Goal: Transaction & Acquisition: Purchase product/service

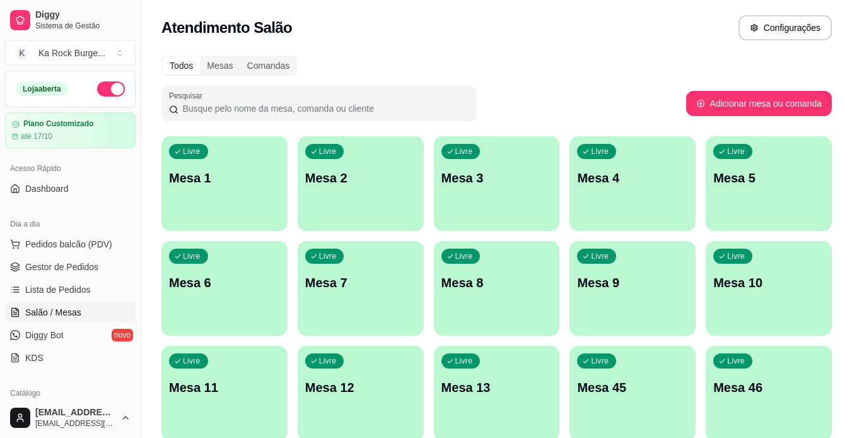
click at [221, 144] on div "Livre Mesa 1" at bounding box center [224, 175] width 126 height 79
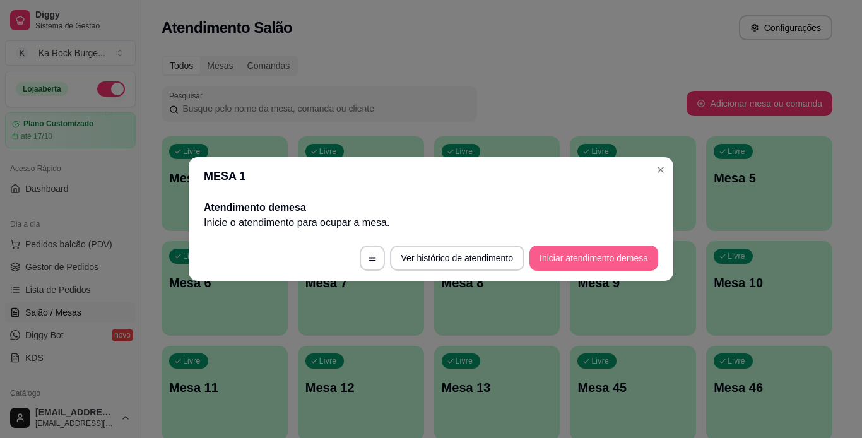
click at [559, 259] on button "Iniciar atendimento de mesa" at bounding box center [593, 257] width 129 height 25
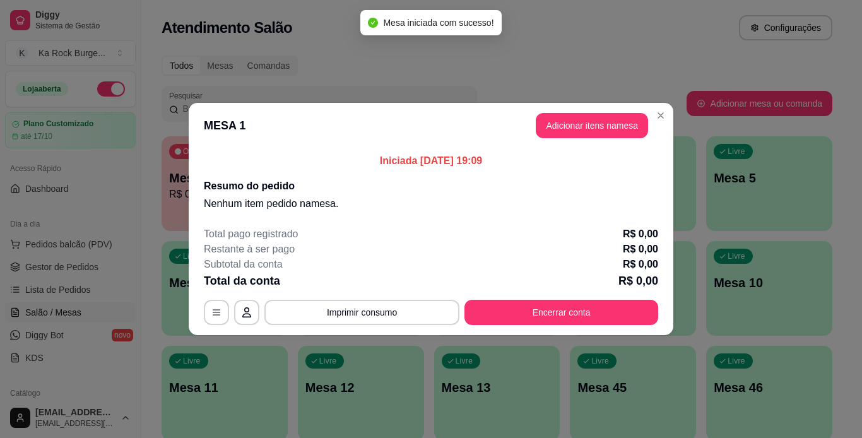
click at [600, 112] on header "MESA 1 Adicionar itens na mesa" at bounding box center [431, 125] width 484 height 45
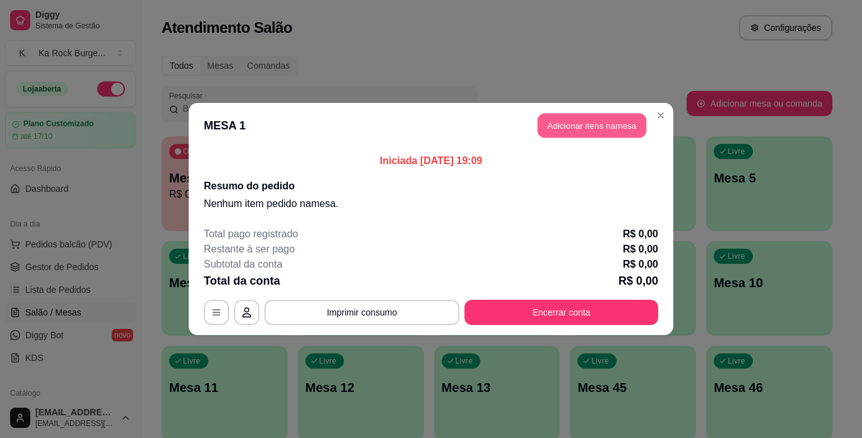
click at [597, 134] on button "Adicionar itens na mesa" at bounding box center [591, 126] width 108 height 25
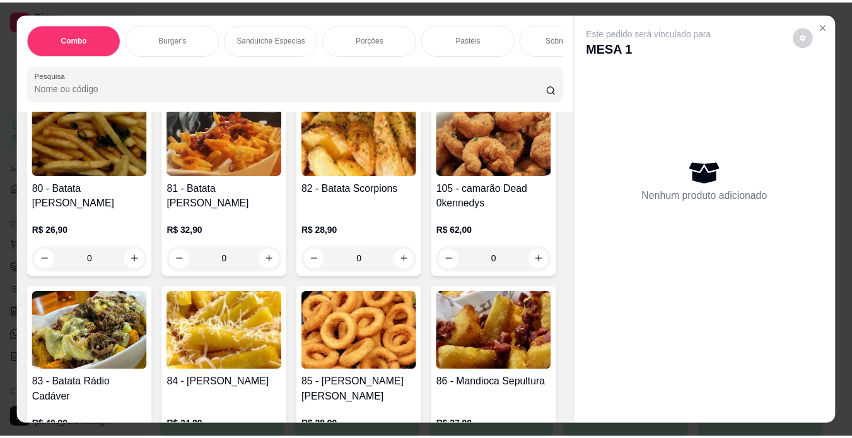
scroll to position [2137, 0]
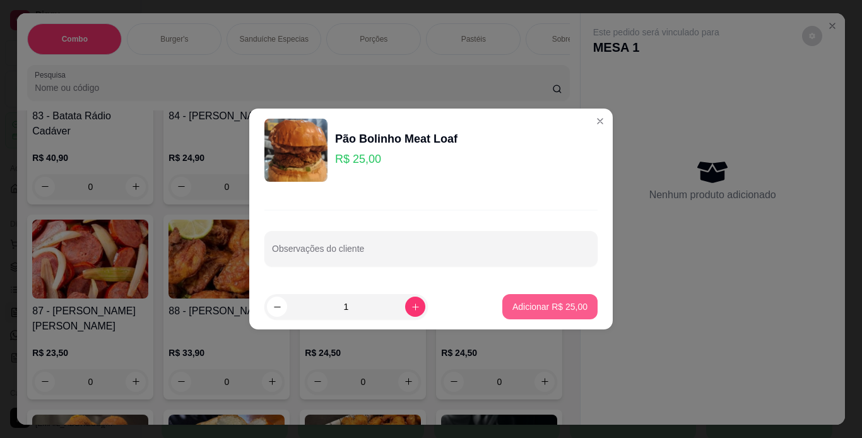
click at [544, 312] on p "Adicionar R$ 25,00" at bounding box center [549, 306] width 75 height 13
type input "1"
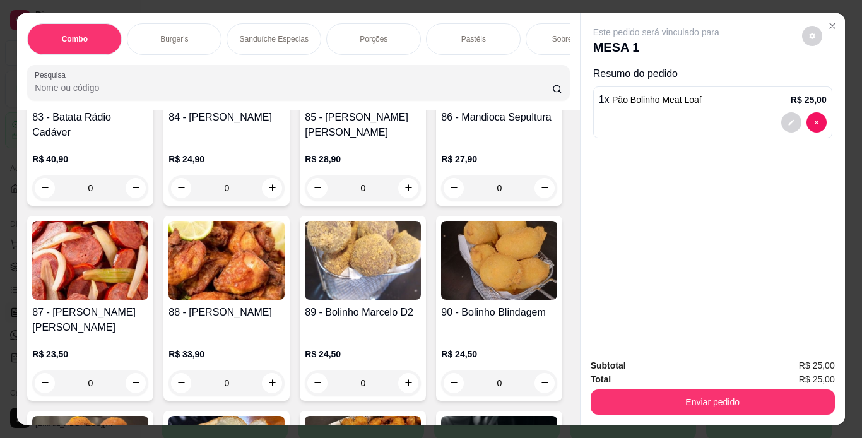
click at [651, 410] on div "Subtotal R$ 25,00 Total R$ 25,00 Enviar pedido" at bounding box center [712, 386] width 264 height 76
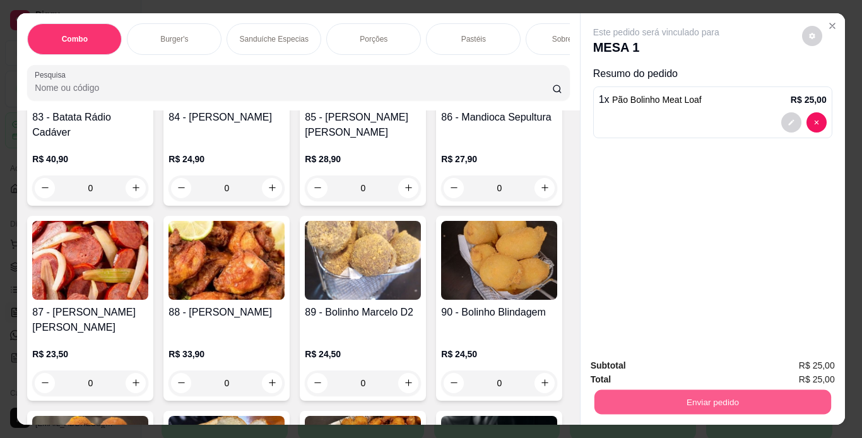
click at [648, 400] on button "Enviar pedido" at bounding box center [712, 402] width 237 height 25
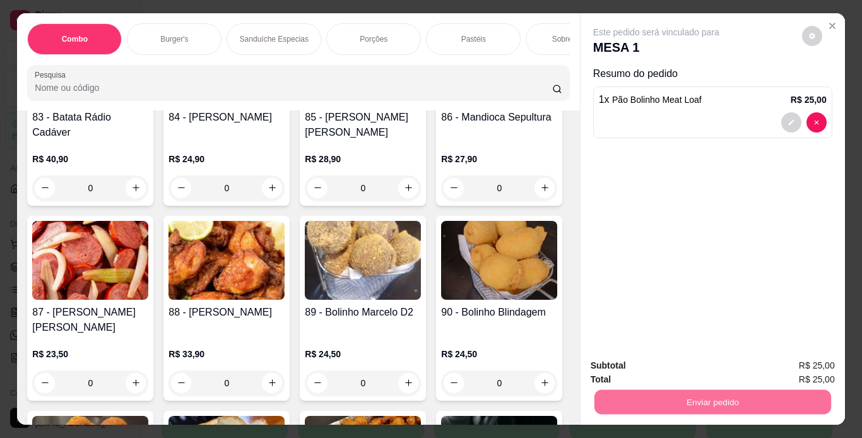
click at [647, 368] on button "Não registrar e enviar pedido" at bounding box center [670, 366] width 131 height 24
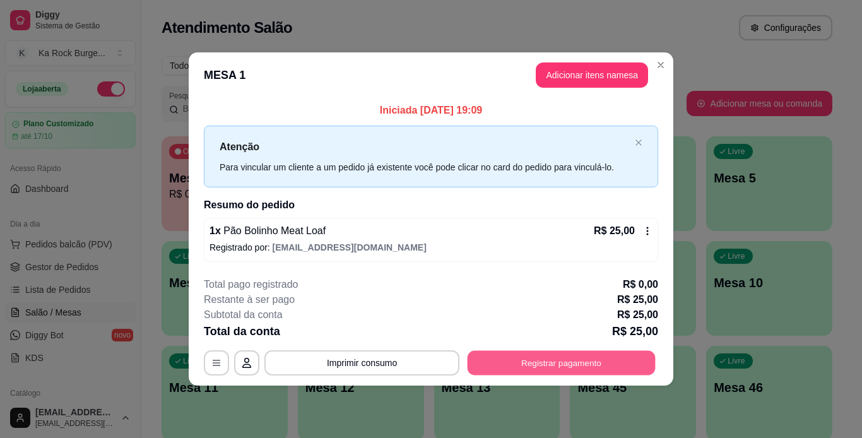
click at [617, 368] on button "Registrar pagamento" at bounding box center [561, 362] width 188 height 25
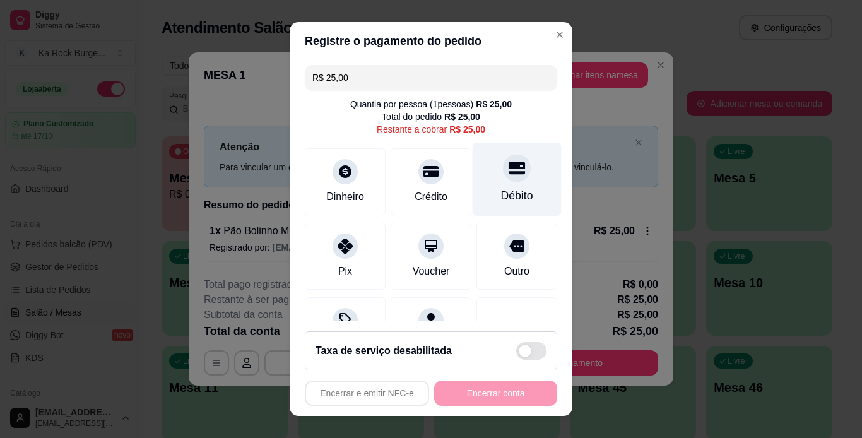
click at [493, 184] on div "Débito" at bounding box center [516, 179] width 89 height 74
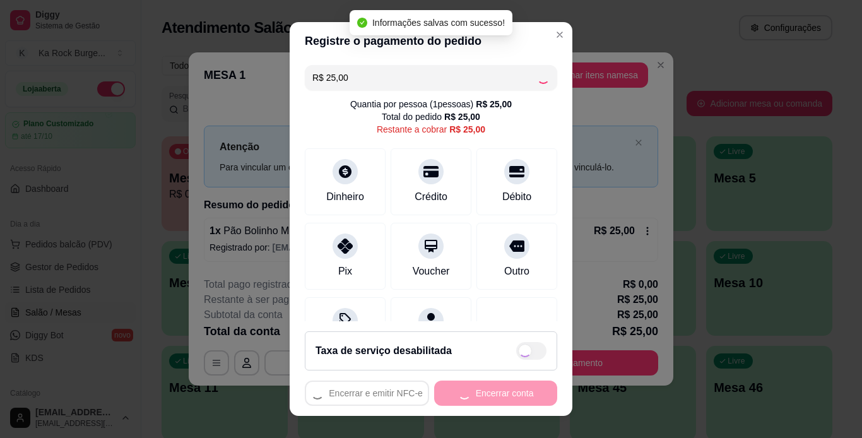
type input "R$ 0,00"
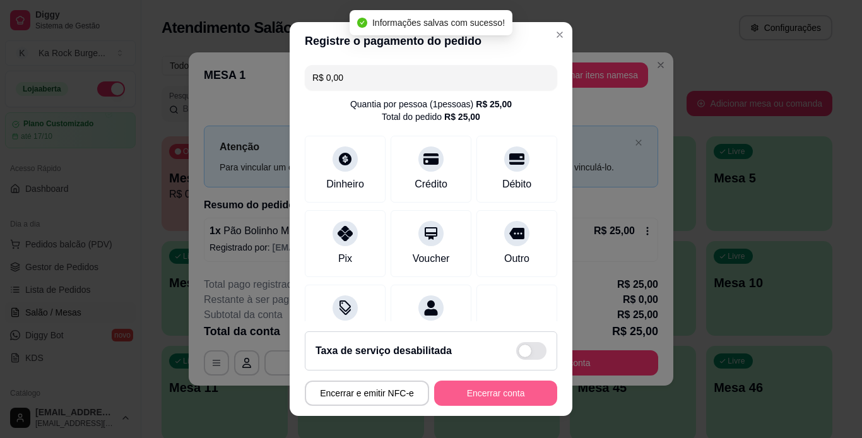
click at [525, 394] on button "Encerrar conta" at bounding box center [495, 392] width 123 height 25
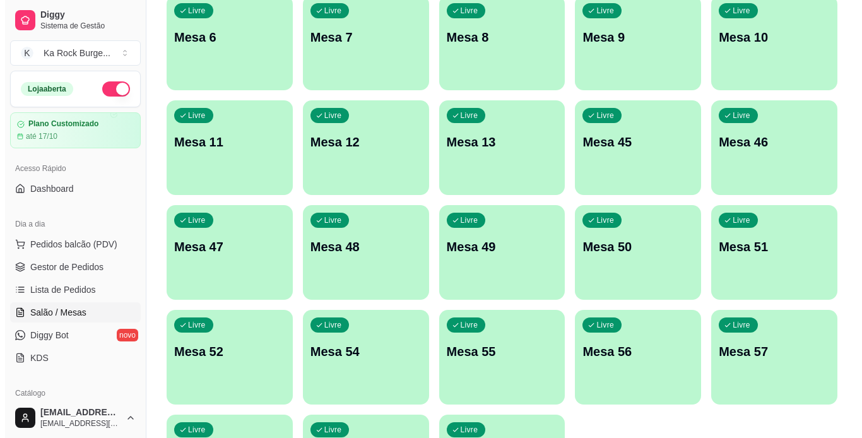
scroll to position [368, 0]
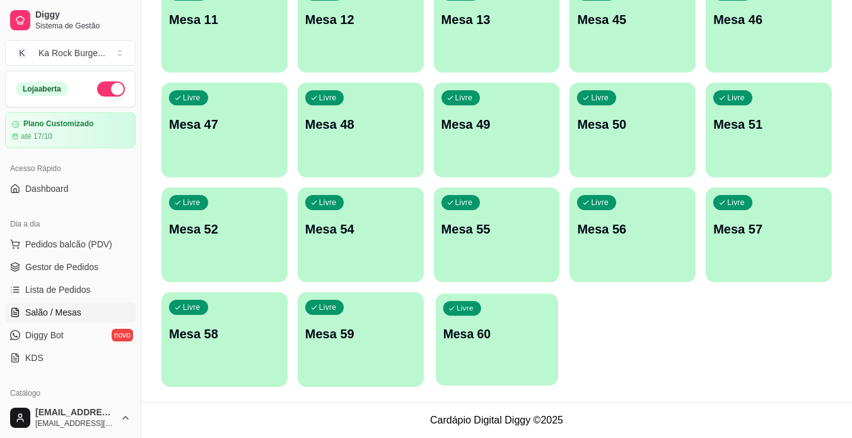
click at [532, 341] on p "Mesa 60" at bounding box center [497, 333] width 108 height 17
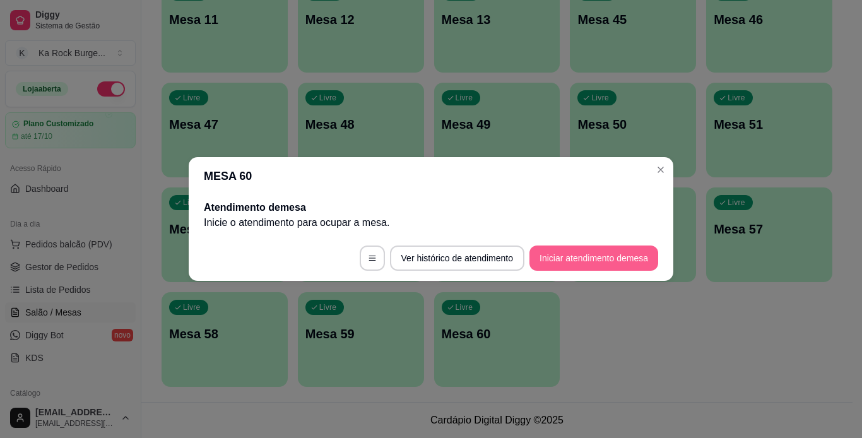
click at [599, 258] on button "Iniciar atendimento de mesa" at bounding box center [593, 257] width 129 height 25
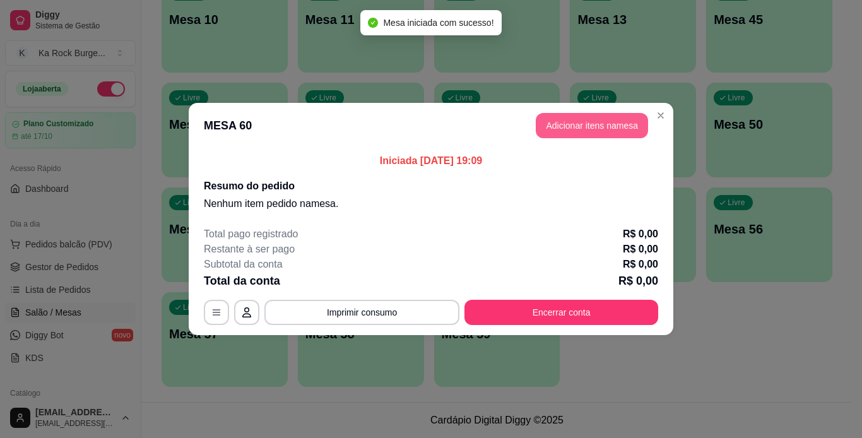
click at [609, 126] on button "Adicionar itens na mesa" at bounding box center [591, 125] width 112 height 25
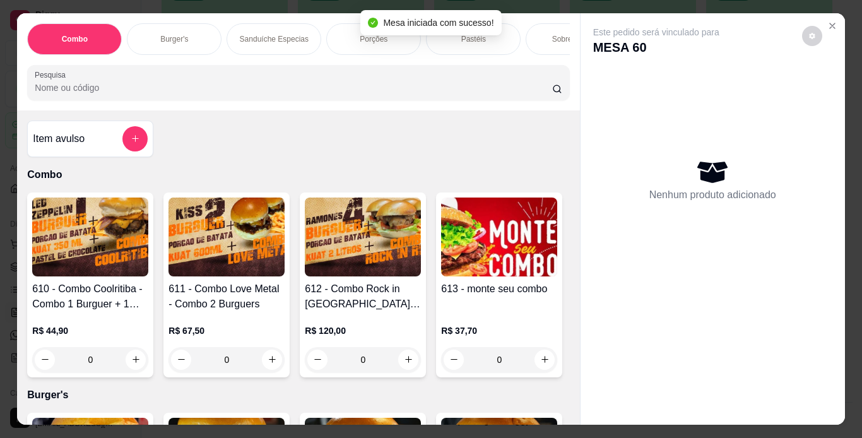
click at [461, 39] on p "Pastéis" at bounding box center [473, 39] width 25 height 10
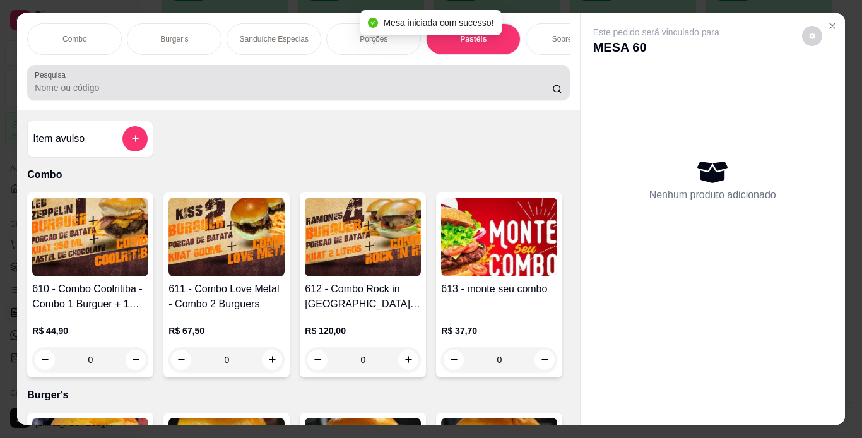
scroll to position [32, 0]
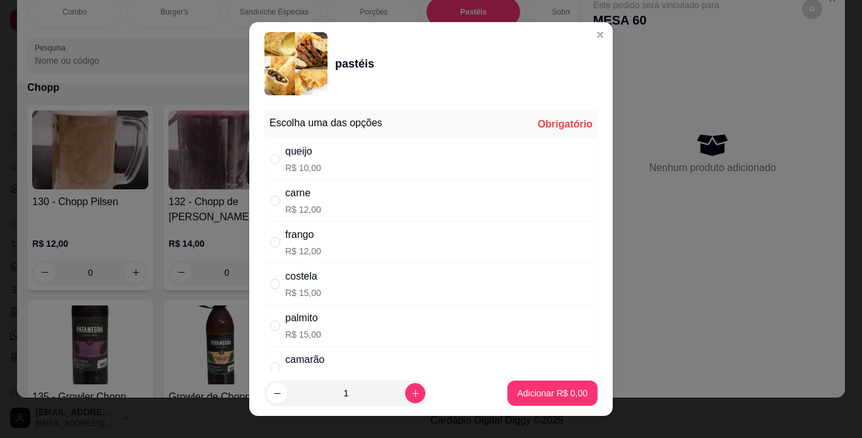
click at [341, 279] on div "costela R$ 15,00" at bounding box center [430, 284] width 333 height 42
radio input "true"
click at [405, 398] on button "increase-product-quantity" at bounding box center [415, 393] width 20 height 20
type input "2"
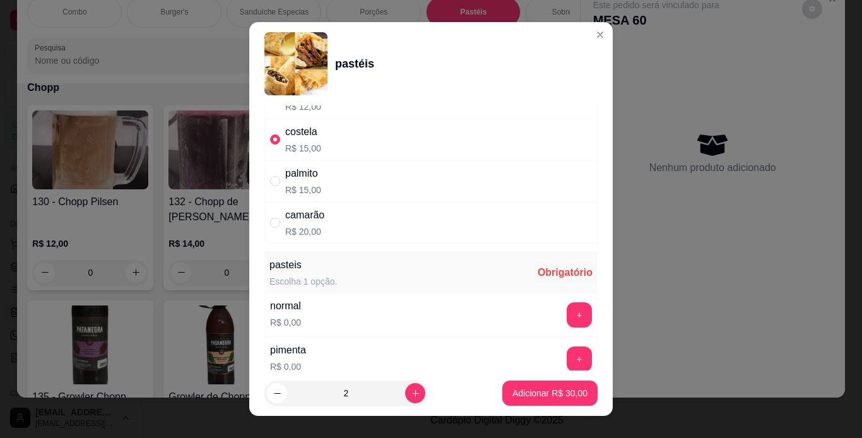
scroll to position [151, 0]
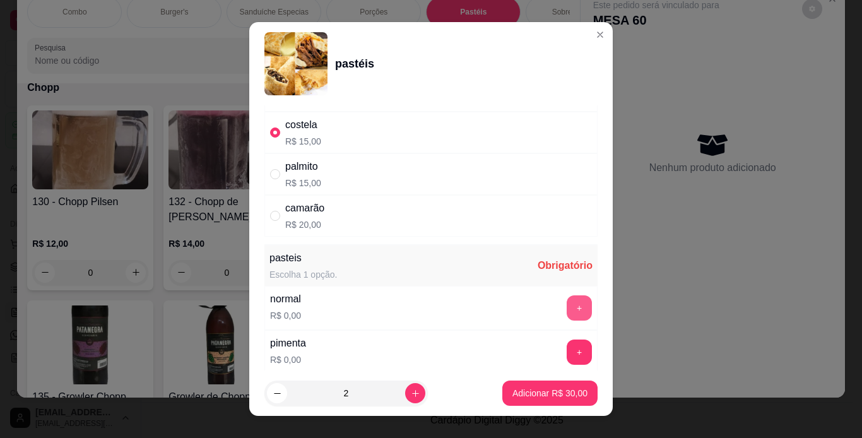
click at [566, 308] on button "+" at bounding box center [578, 307] width 25 height 25
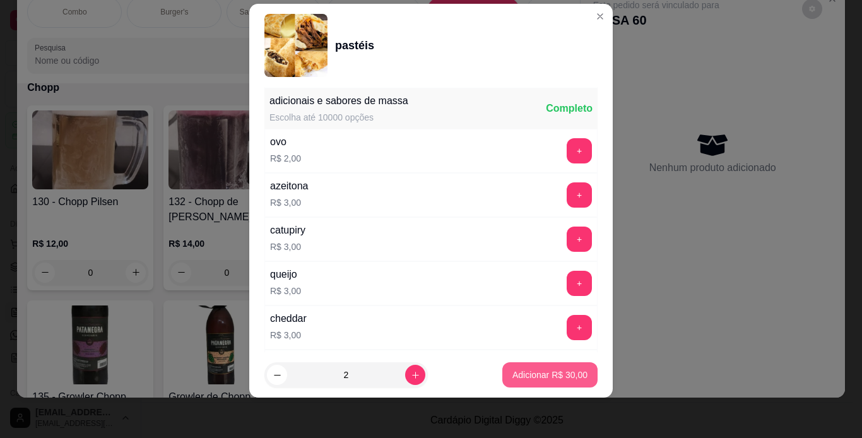
scroll to position [464, 0]
click at [559, 375] on p "Adicionar R$ 30,00" at bounding box center [549, 375] width 73 height 12
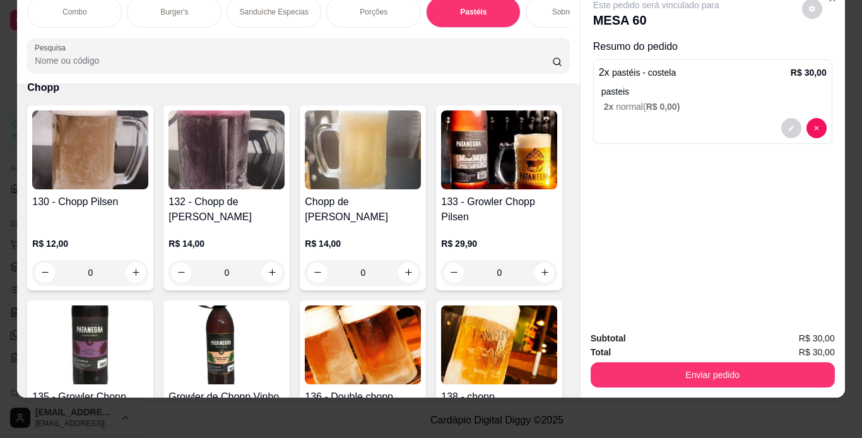
click at [351, 4] on div "Porções" at bounding box center [373, 12] width 95 height 32
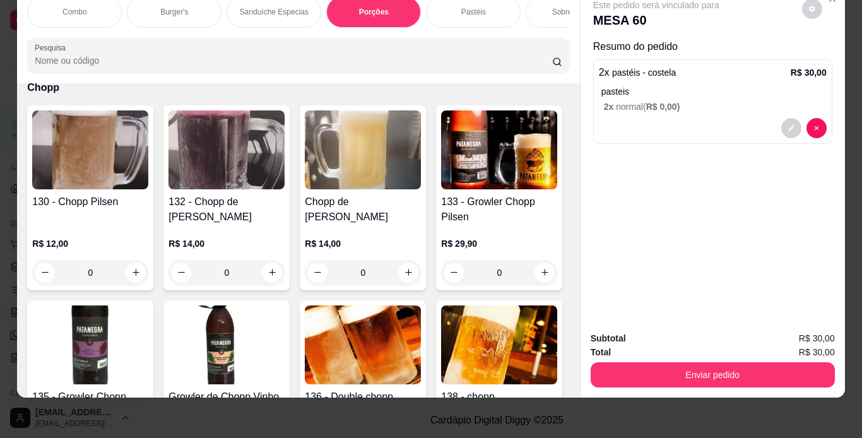
scroll to position [2350, 0]
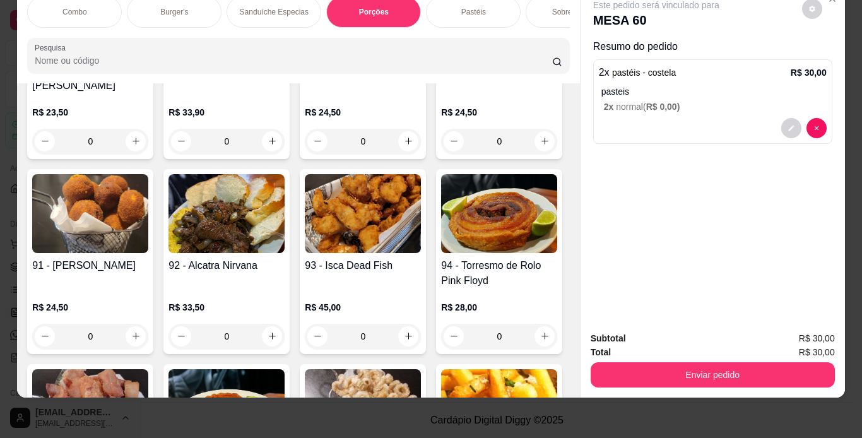
click at [378, 11] on div "Porções" at bounding box center [373, 12] width 95 height 32
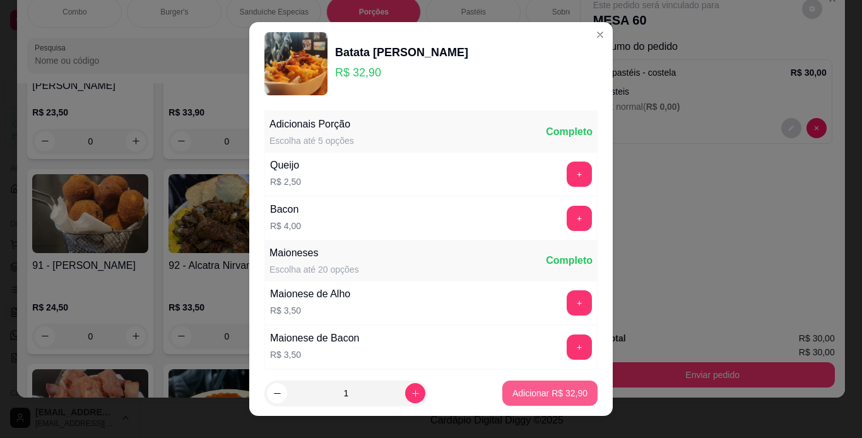
click at [553, 394] on p "Adicionar R$ 32,90" at bounding box center [549, 393] width 75 height 13
type input "1"
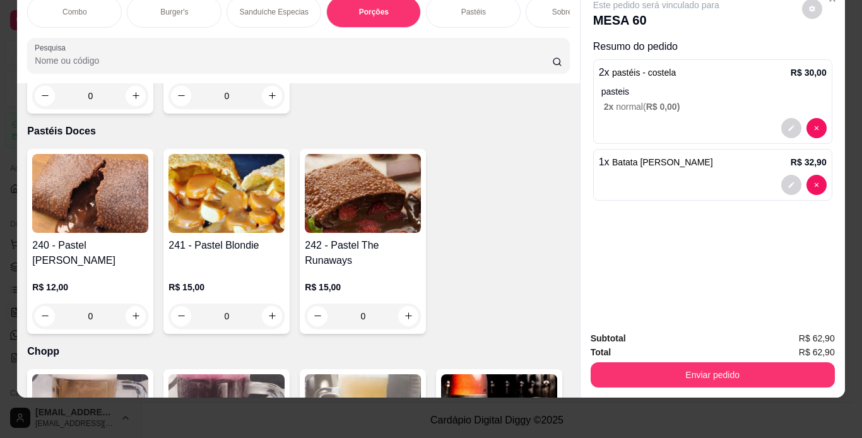
scroll to position [3839, 0]
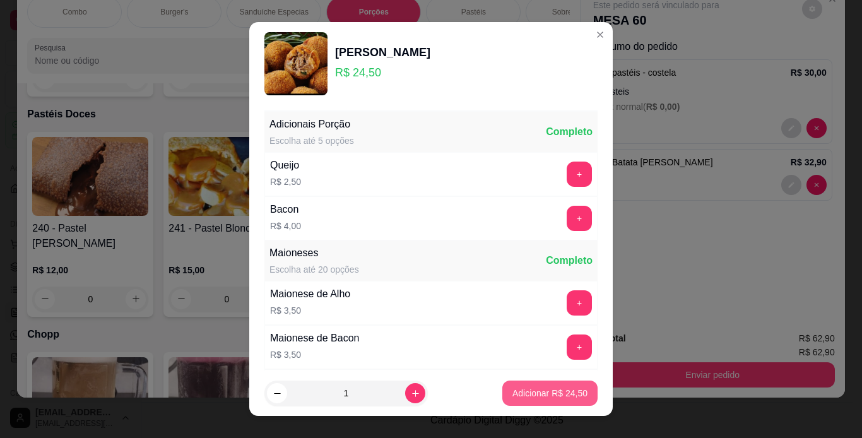
click at [512, 389] on p "Adicionar R$ 24,50" at bounding box center [549, 393] width 75 height 13
type input "1"
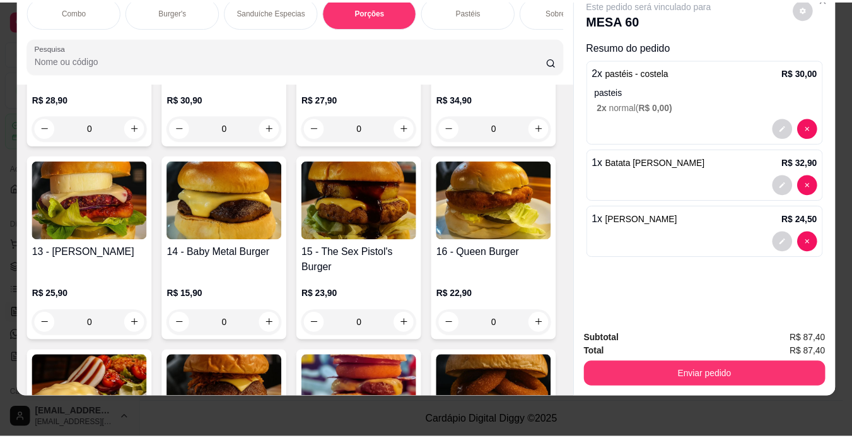
scroll to position [0, 0]
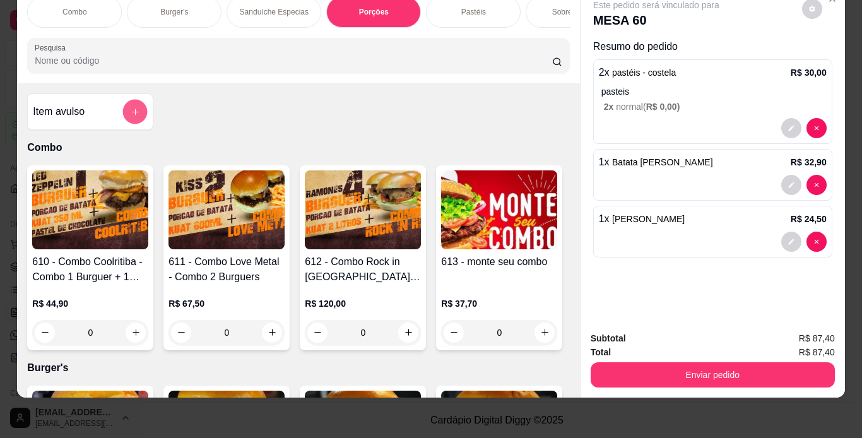
click at [124, 112] on button "add-separate-item" at bounding box center [135, 111] width 25 height 25
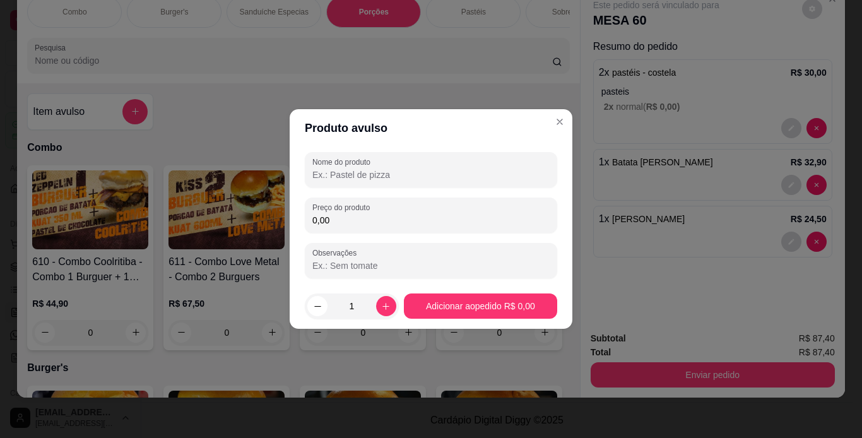
click at [317, 171] on input "Nome do produto" at bounding box center [430, 174] width 237 height 13
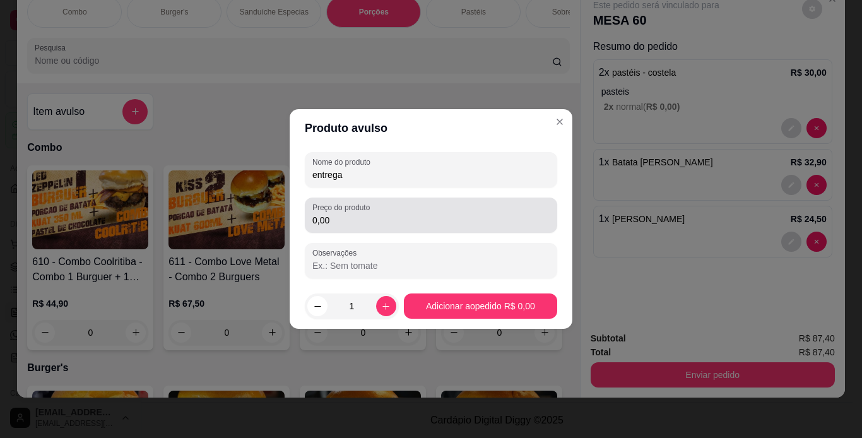
type input "entrega"
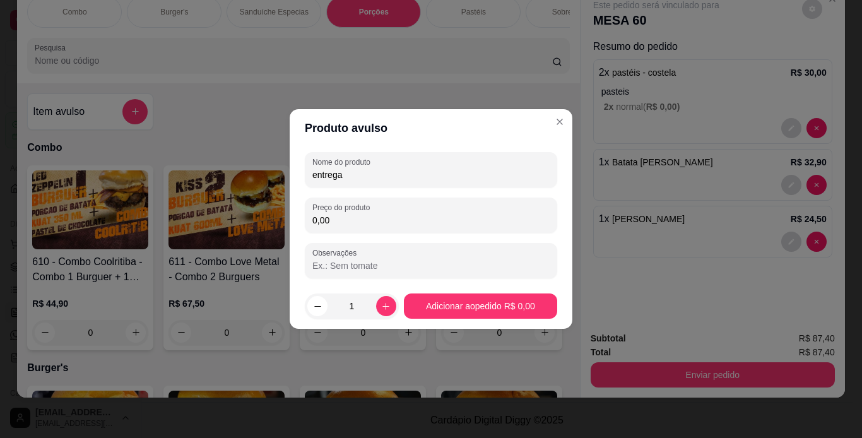
click at [513, 215] on input "0,00" at bounding box center [430, 220] width 237 height 13
type input "3,00"
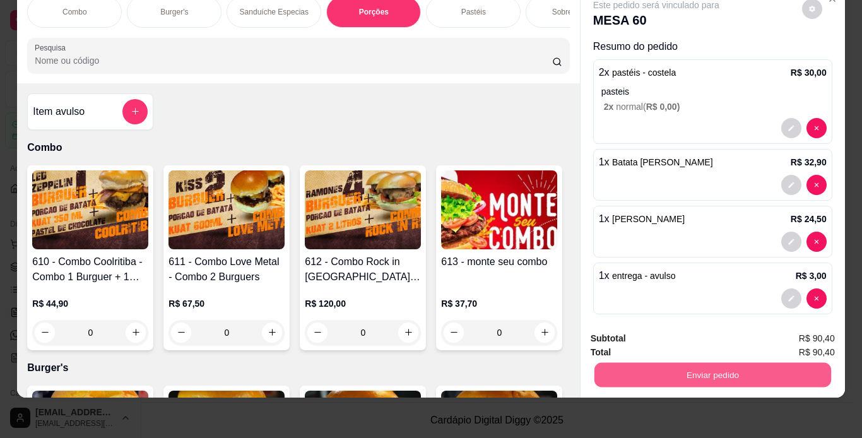
click at [671, 363] on button "Enviar pedido" at bounding box center [712, 375] width 237 height 25
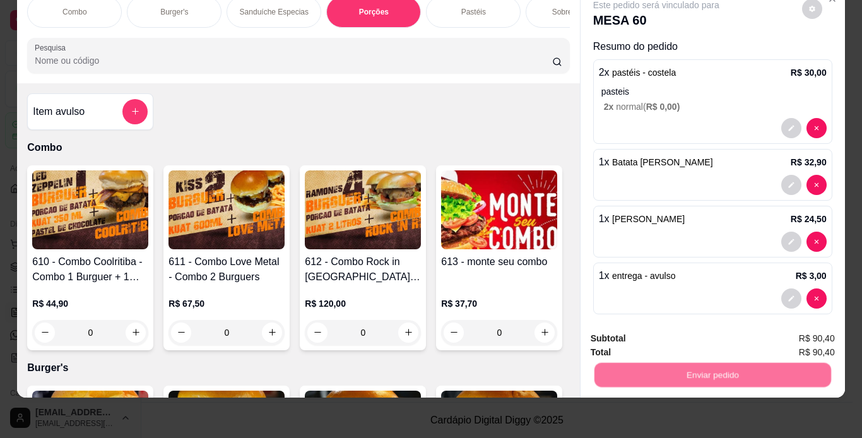
click at [673, 339] on button "Não registrar e enviar pedido" at bounding box center [670, 334] width 131 height 24
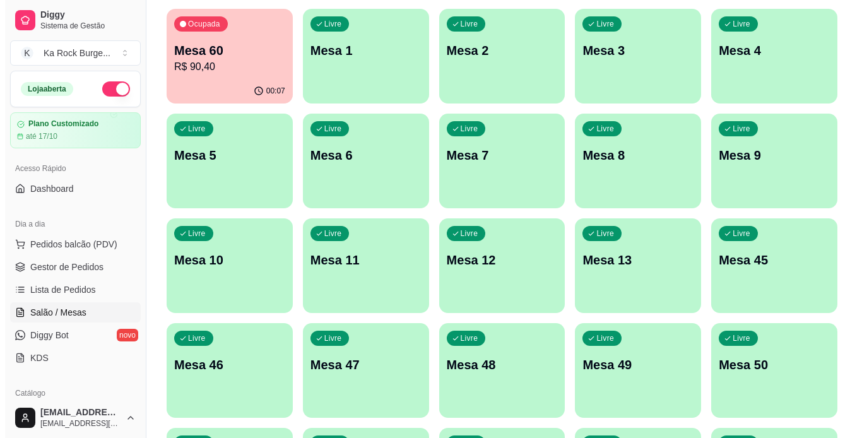
scroll to position [125, 0]
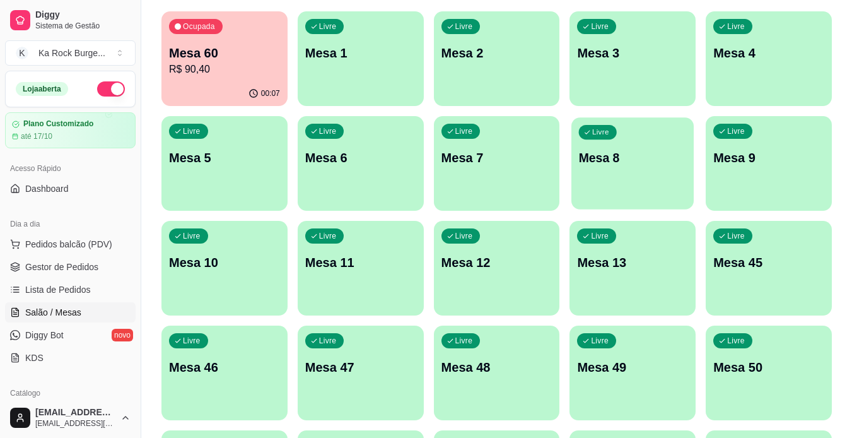
click at [638, 148] on div "Livre Mesa 8" at bounding box center [632, 155] width 122 height 77
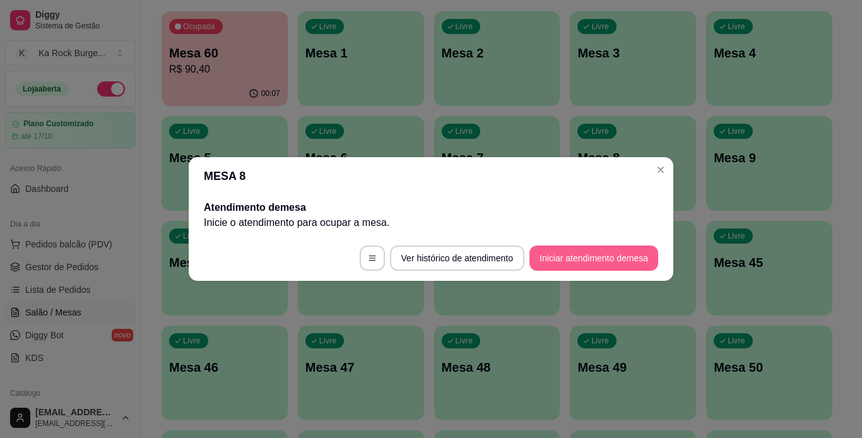
click at [627, 257] on button "Iniciar atendimento de mesa" at bounding box center [593, 257] width 129 height 25
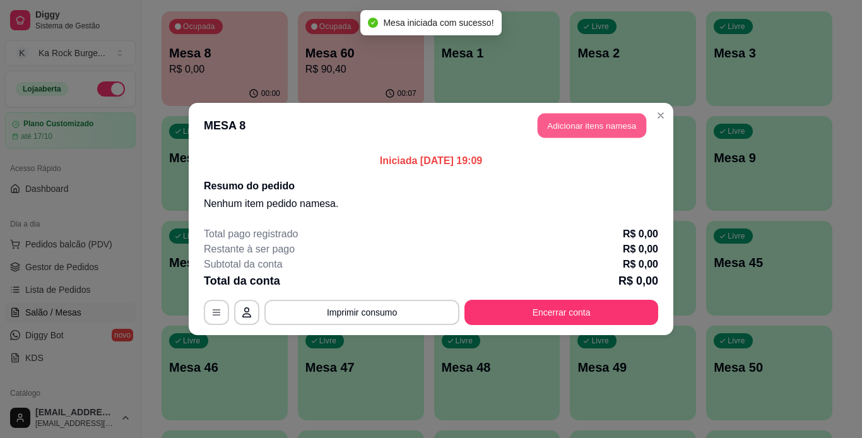
click at [615, 121] on button "Adicionar itens na mesa" at bounding box center [591, 126] width 108 height 25
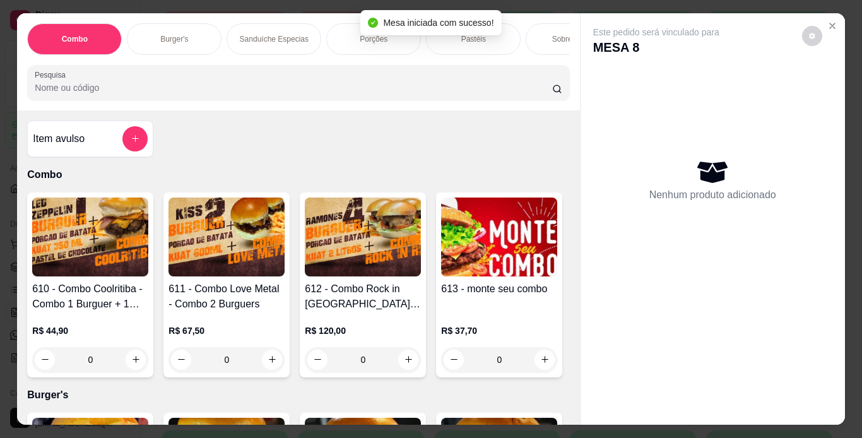
click at [183, 34] on p "Burger's" at bounding box center [174, 39] width 28 height 10
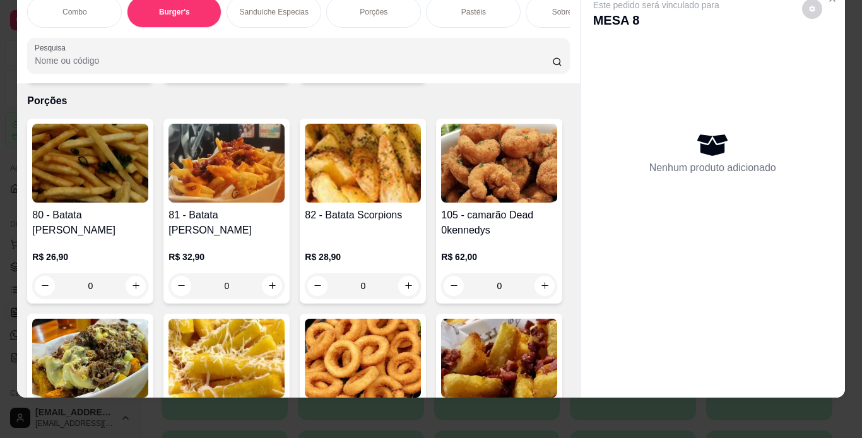
scroll to position [1844, 0]
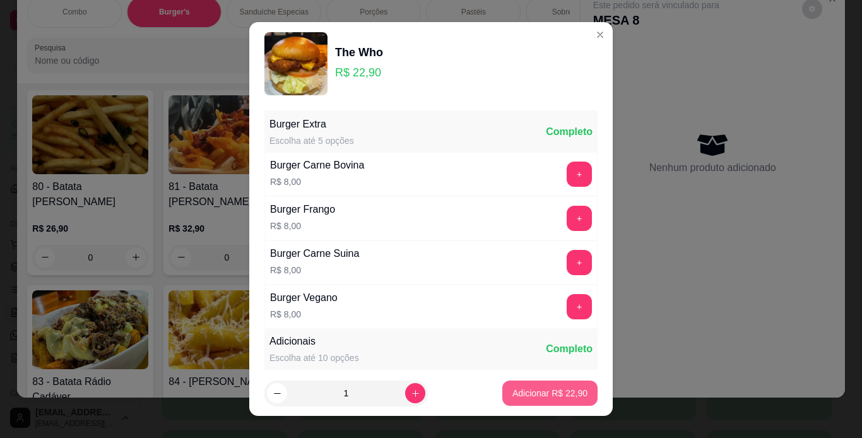
click at [574, 400] on button "Adicionar R$ 22,90" at bounding box center [549, 392] width 95 height 25
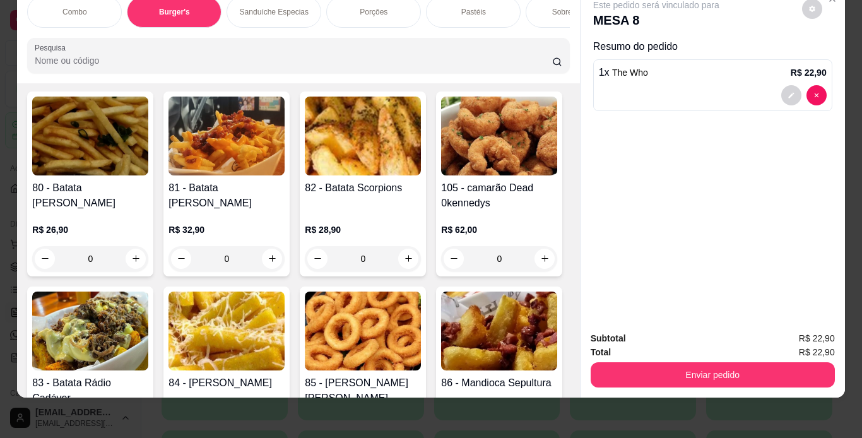
type input "1"
click at [371, 7] on p "Porções" at bounding box center [374, 12] width 28 height 10
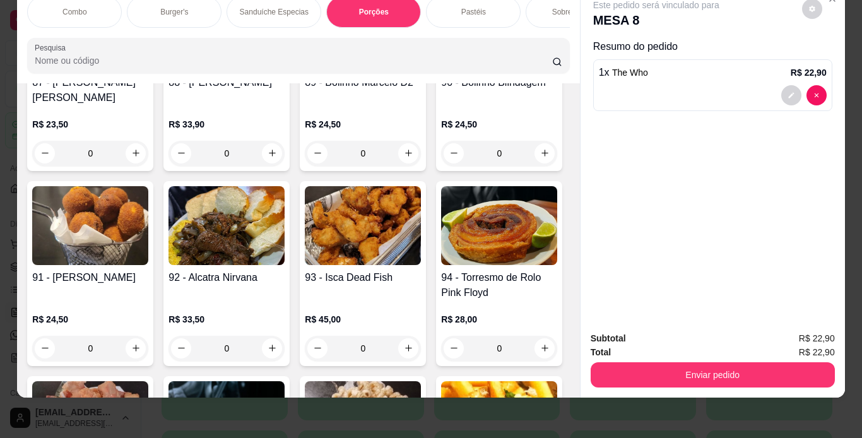
scroll to position [2310, 0]
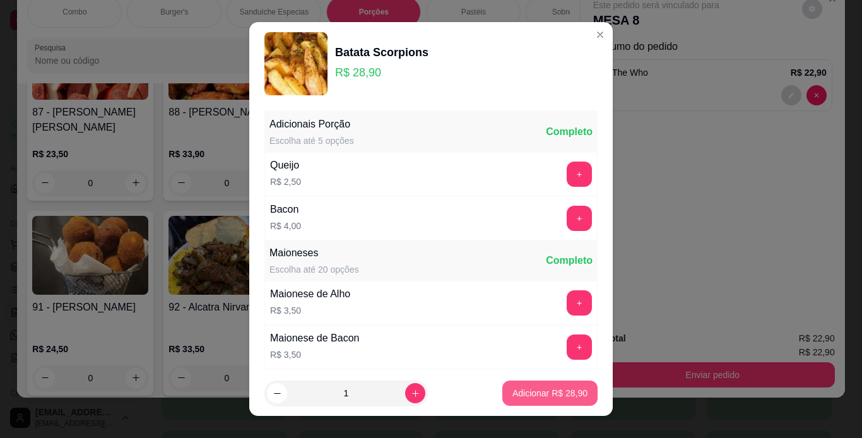
click at [537, 391] on p "Adicionar R$ 28,90" at bounding box center [549, 393] width 75 height 13
type input "1"
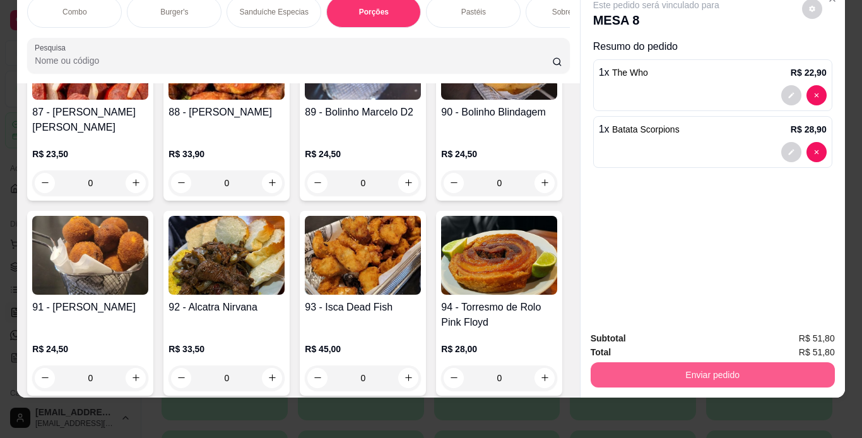
click at [619, 369] on button "Enviar pedido" at bounding box center [712, 374] width 244 height 25
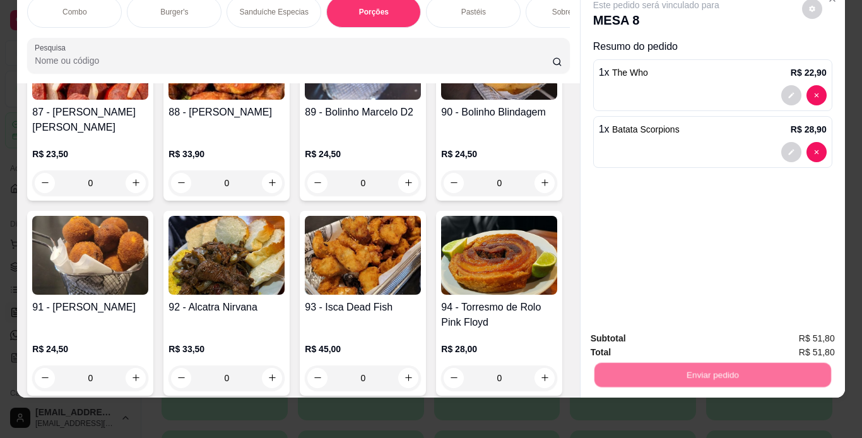
click at [629, 331] on button "Não registrar e enviar pedido" at bounding box center [670, 334] width 131 height 24
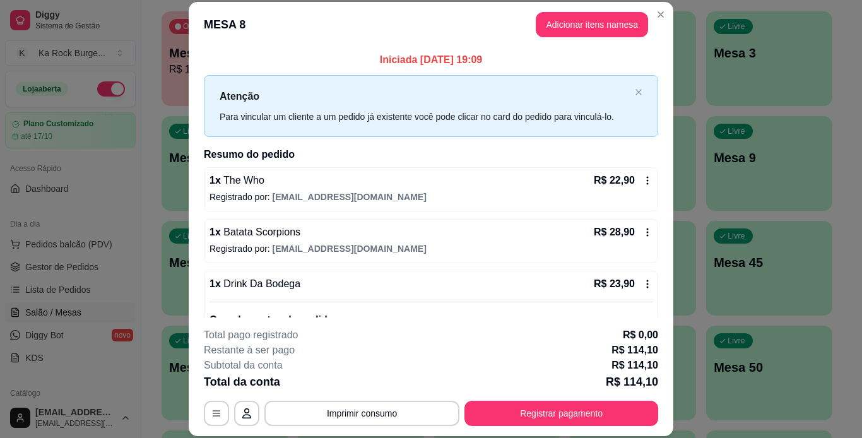
click at [621, 88] on div "Atenção Para vincular um cliente a um pedido já existente você pode clicar no c…" at bounding box center [431, 105] width 454 height 61
click at [635, 93] on icon "close" at bounding box center [638, 93] width 6 height 6
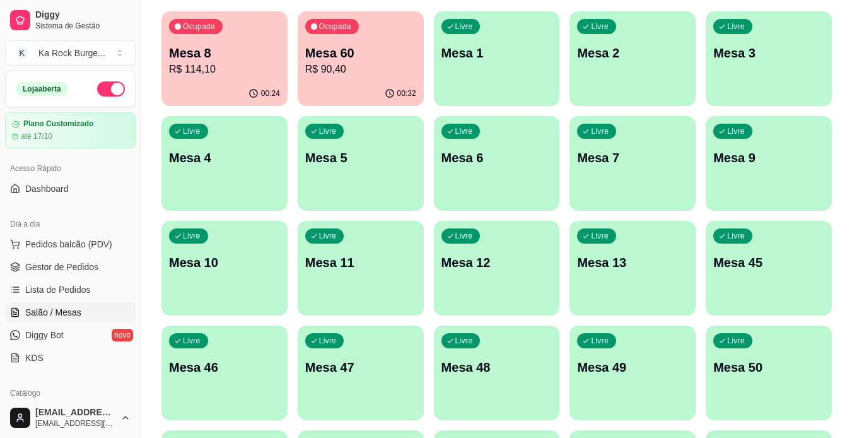
click at [367, 85] on div "00:32" at bounding box center [361, 93] width 126 height 25
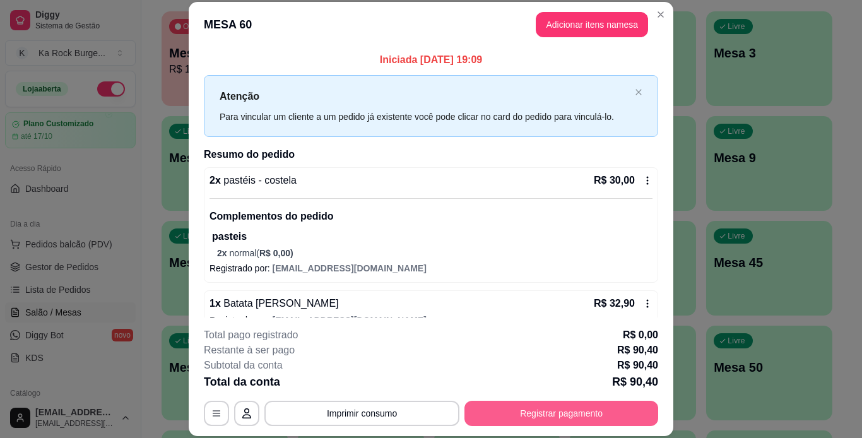
click at [527, 416] on button "Registrar pagamento" at bounding box center [561, 413] width 194 height 25
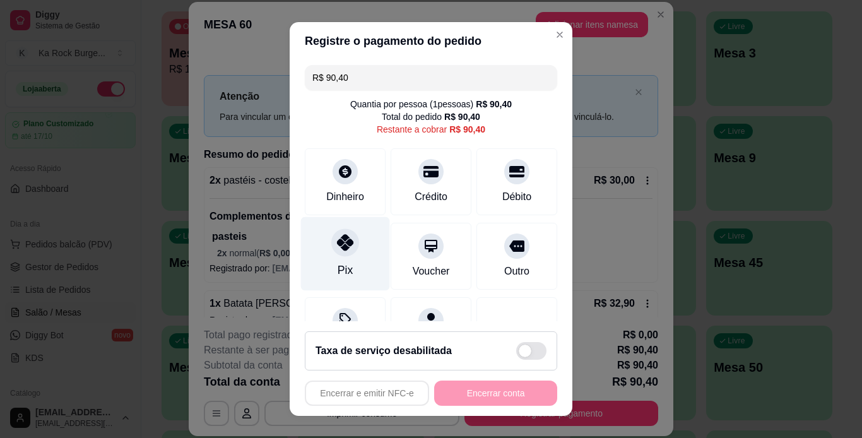
click at [344, 254] on div at bounding box center [345, 242] width 28 height 28
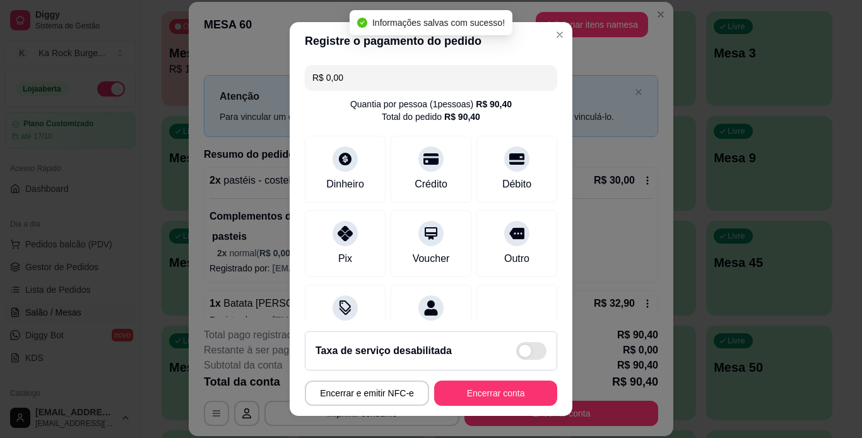
type input "R$ 0,00"
click at [494, 401] on button "Encerrar conta" at bounding box center [495, 392] width 123 height 25
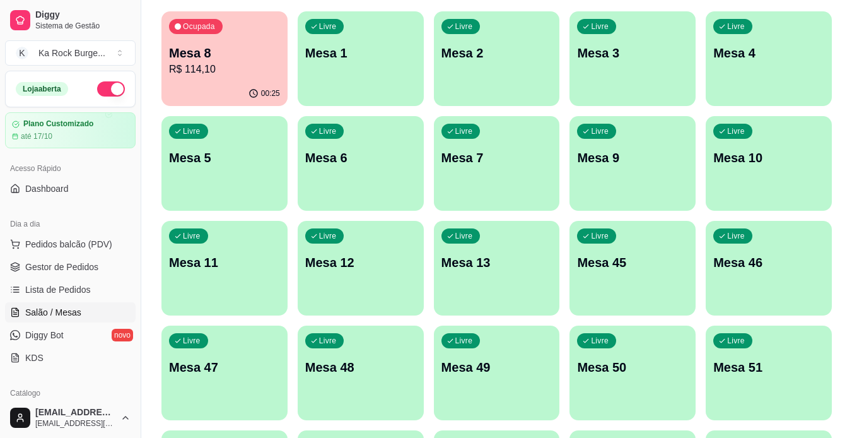
click at [246, 66] on p "R$ 114,10" at bounding box center [224, 69] width 111 height 15
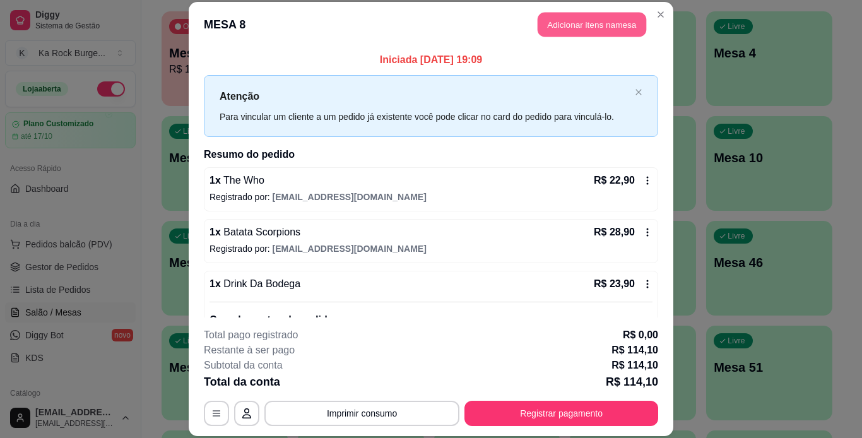
click at [589, 14] on button "Adicionar itens na mesa" at bounding box center [591, 25] width 108 height 25
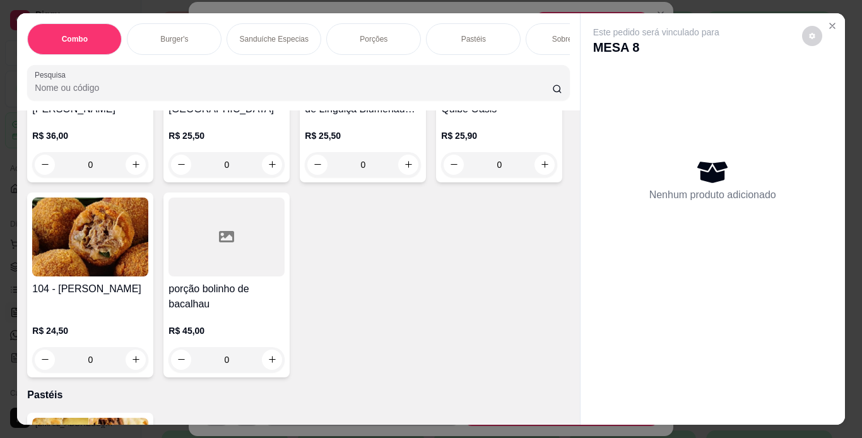
scroll to position [3205, 0]
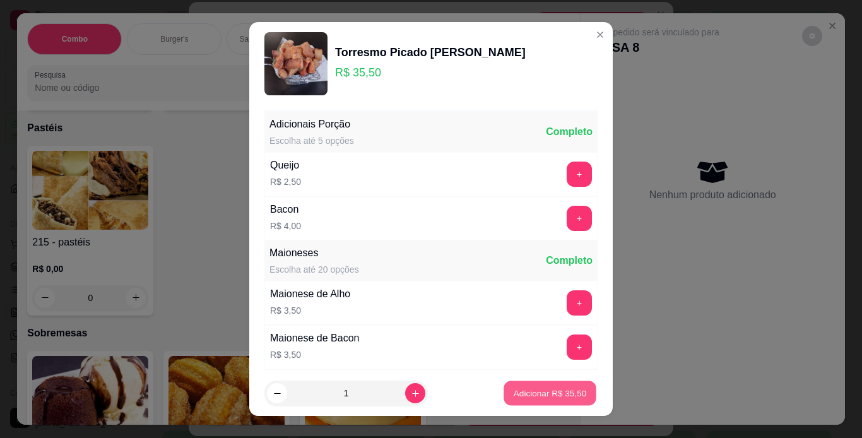
click at [503, 394] on button "Adicionar R$ 35,50" at bounding box center [549, 393] width 93 height 25
type input "1"
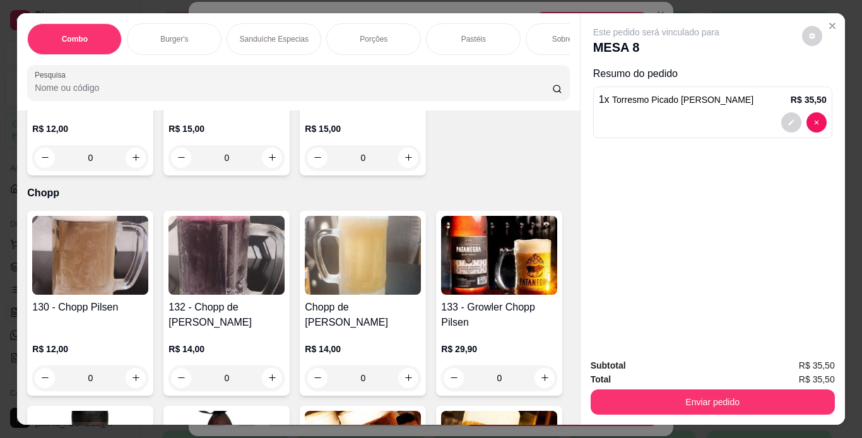
scroll to position [4808, 0]
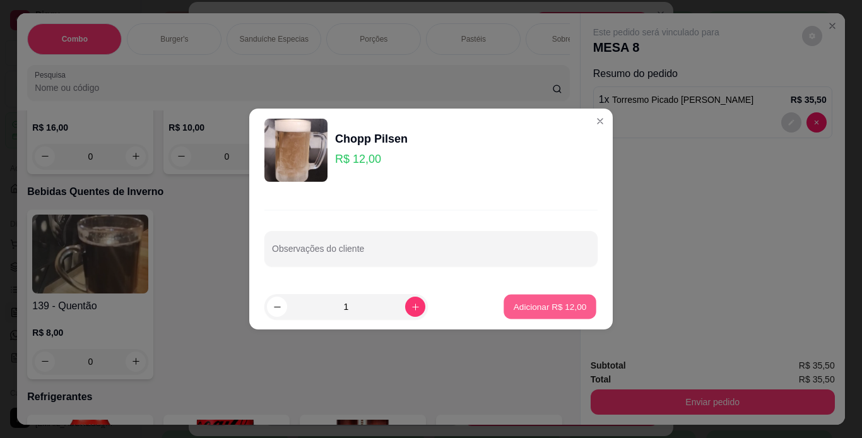
click at [521, 304] on p "Adicionar R$ 12,00" at bounding box center [549, 306] width 73 height 12
type input "1"
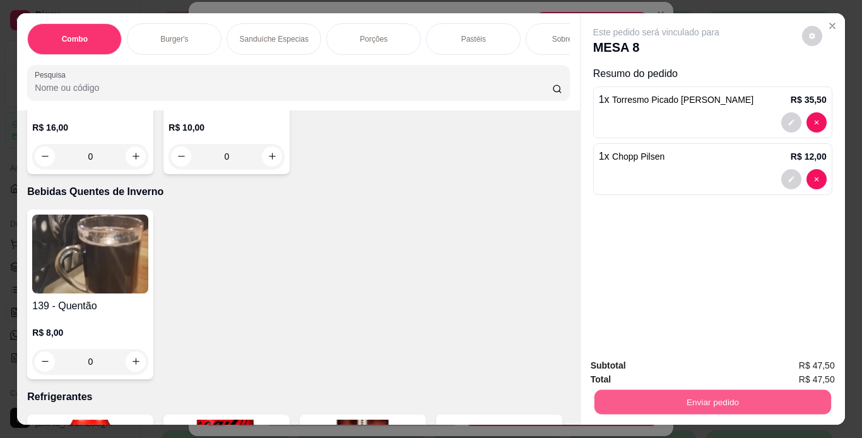
click at [619, 397] on button "Enviar pedido" at bounding box center [712, 402] width 237 height 25
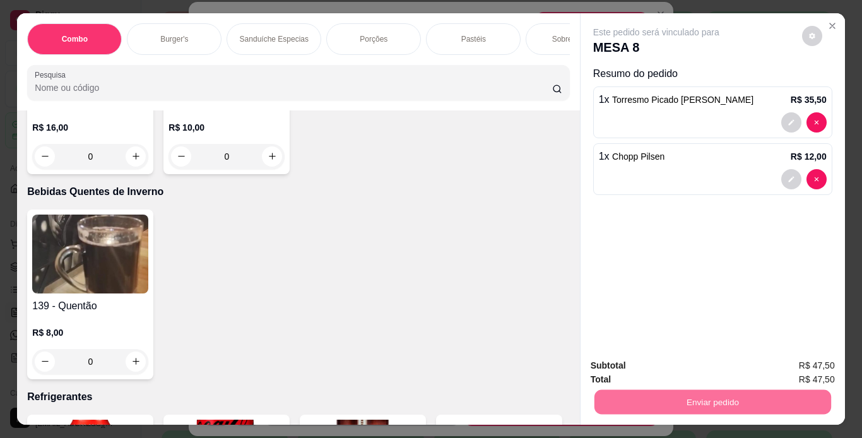
click at [624, 368] on button "Não registrar e enviar pedido" at bounding box center [670, 365] width 127 height 23
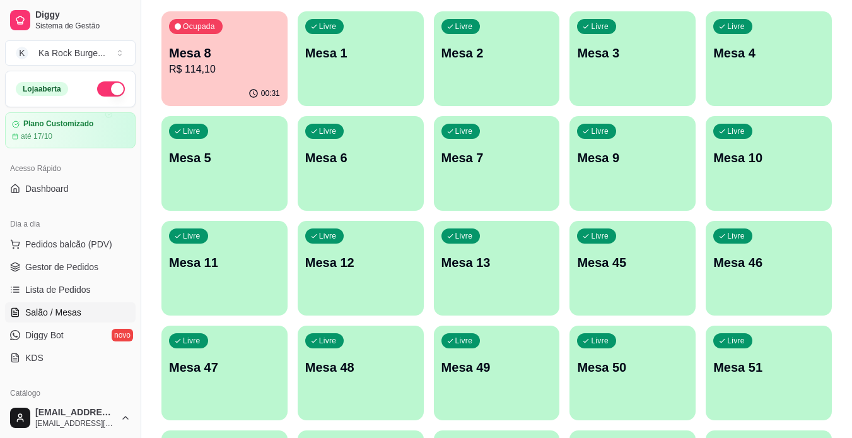
click at [220, 67] on p "R$ 114,10" at bounding box center [224, 69] width 111 height 15
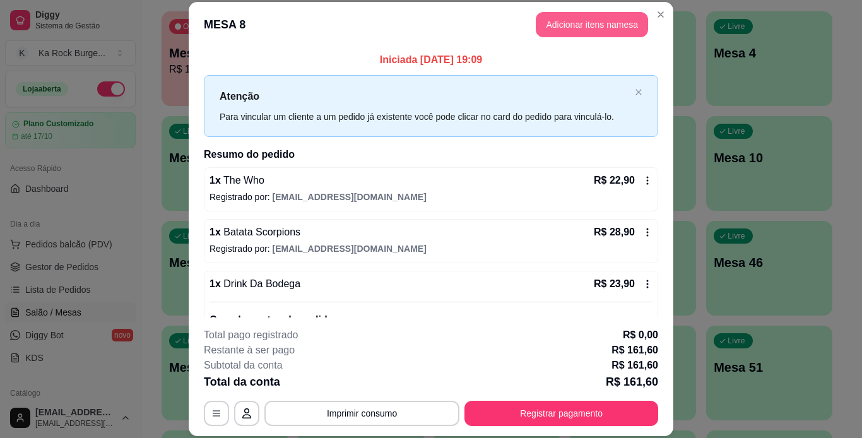
click at [555, 30] on button "Adicionar itens na mesa" at bounding box center [591, 24] width 112 height 25
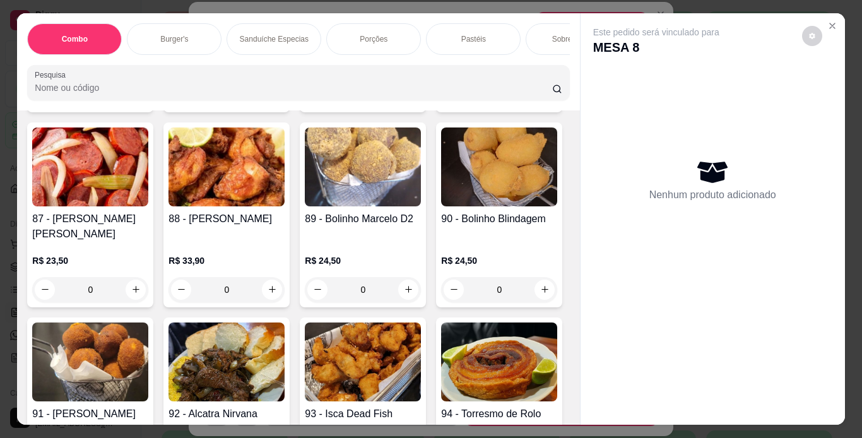
scroll to position [2404, 0]
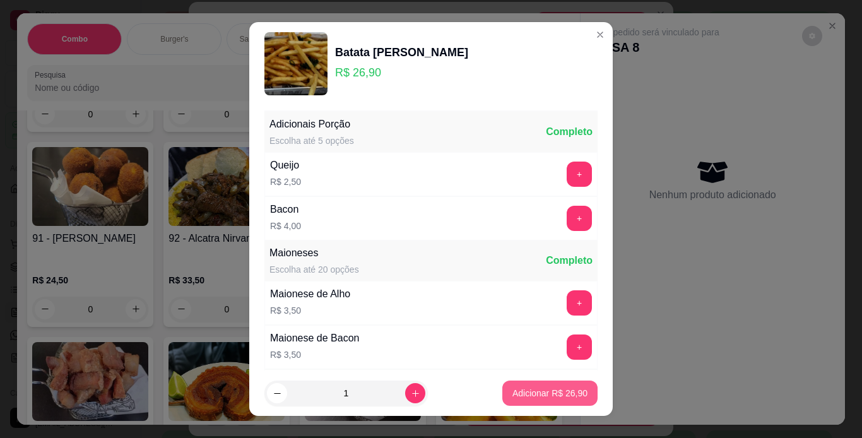
click at [547, 398] on p "Adicionar R$ 26,90" at bounding box center [549, 393] width 75 height 13
type input "1"
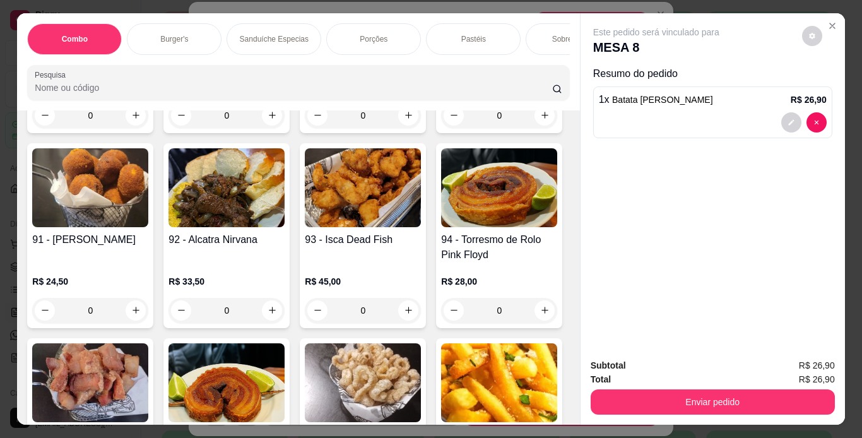
scroll to position [2405, 0]
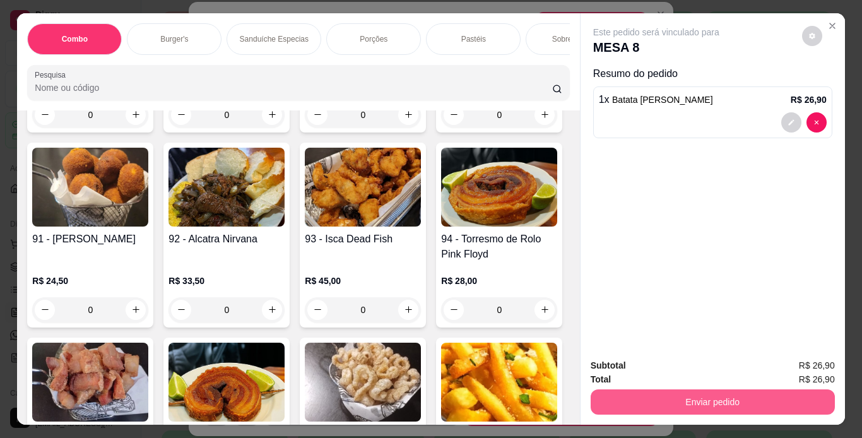
click at [594, 397] on button "Enviar pedido" at bounding box center [712, 401] width 244 height 25
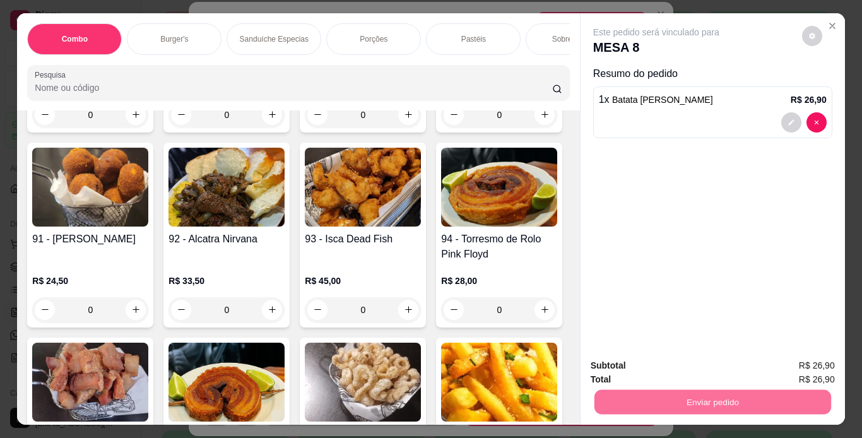
click at [614, 360] on button "Não registrar e enviar pedido" at bounding box center [670, 365] width 127 height 23
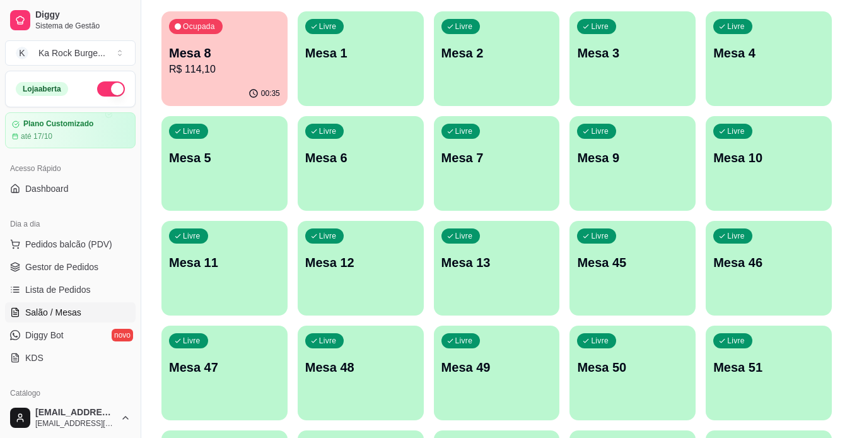
click at [766, 76] on div "Livre Mesa 4" at bounding box center [769, 50] width 126 height 79
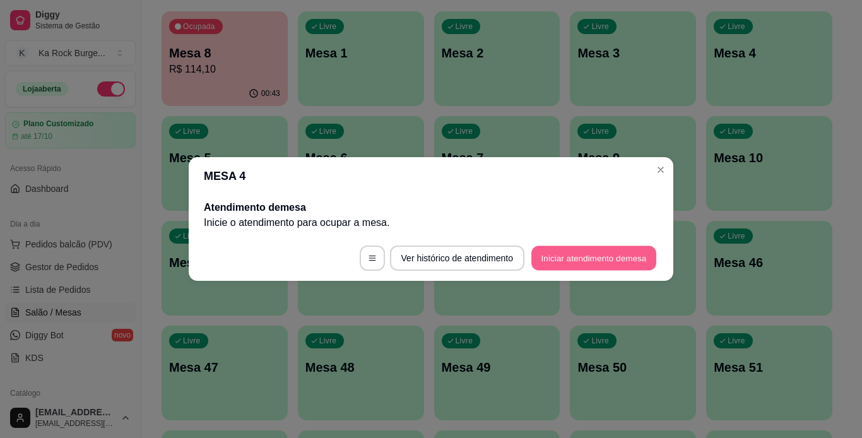
click at [619, 263] on button "Iniciar atendimento de mesa" at bounding box center [593, 258] width 125 height 25
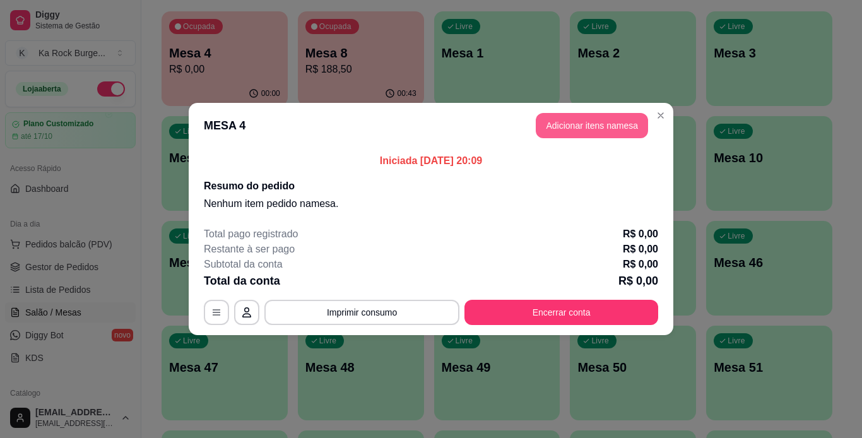
click at [575, 129] on button "Adicionar itens na mesa" at bounding box center [591, 125] width 112 height 25
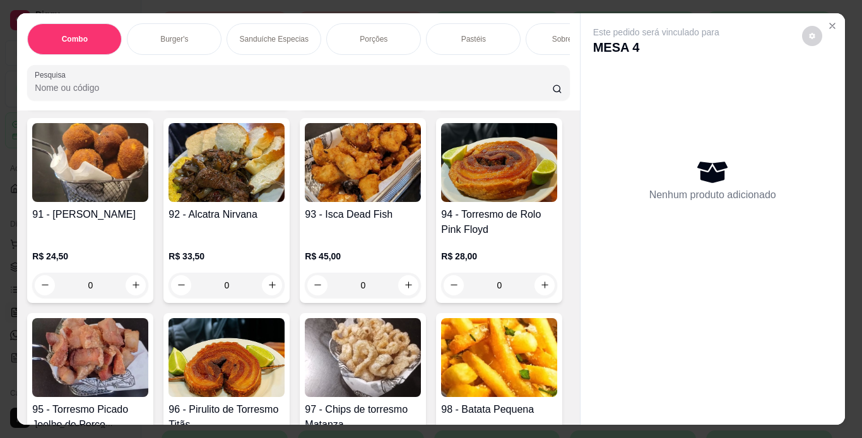
scroll to position [2398, 0]
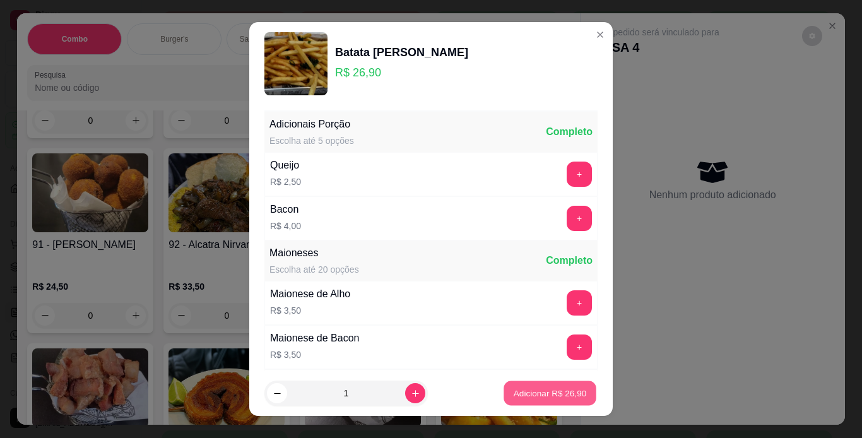
click at [518, 392] on p "Adicionar R$ 26,90" at bounding box center [549, 393] width 73 height 12
type input "1"
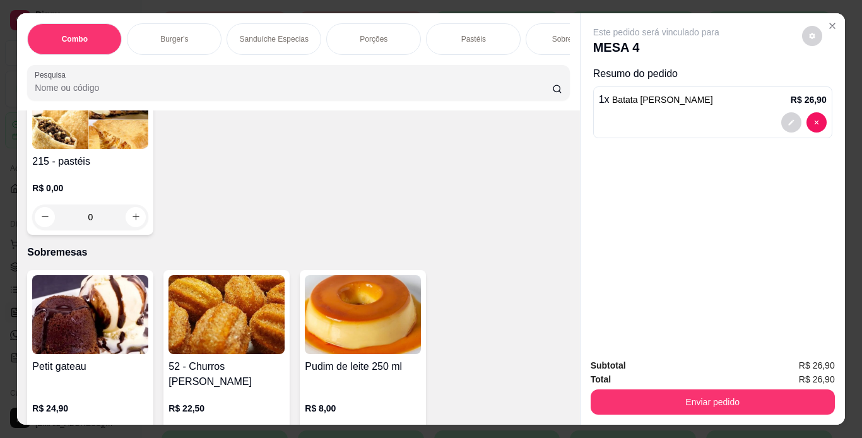
scroll to position [3613, 0]
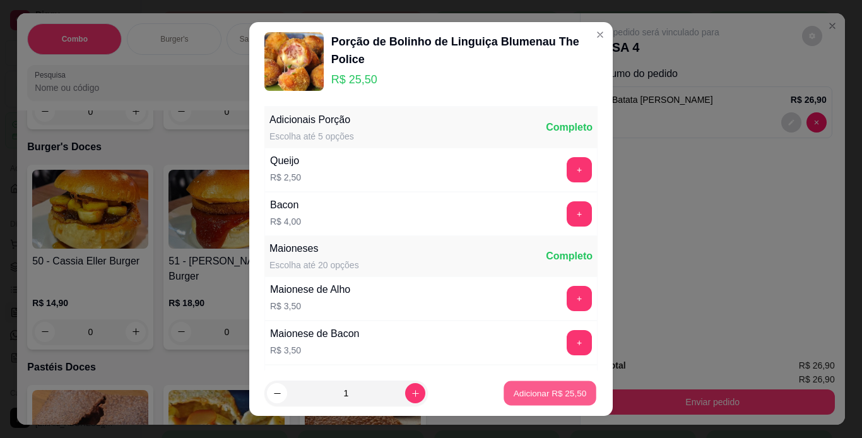
click at [549, 395] on p "Adicionar R$ 25,50" at bounding box center [549, 393] width 73 height 12
type input "1"
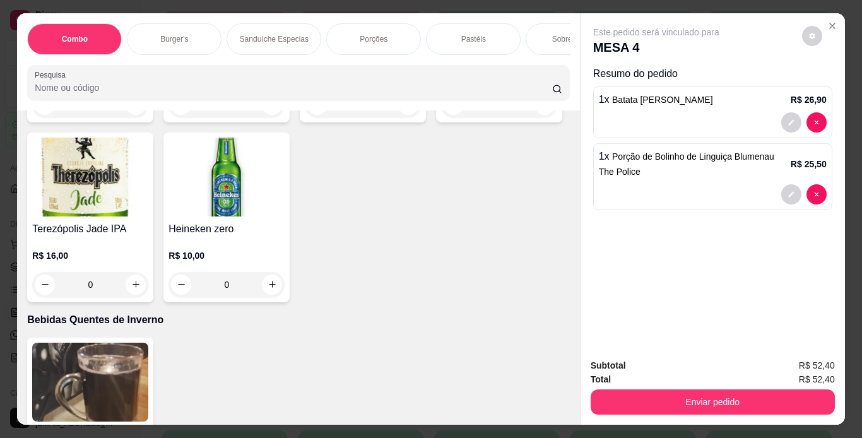
scroll to position [4948, 0]
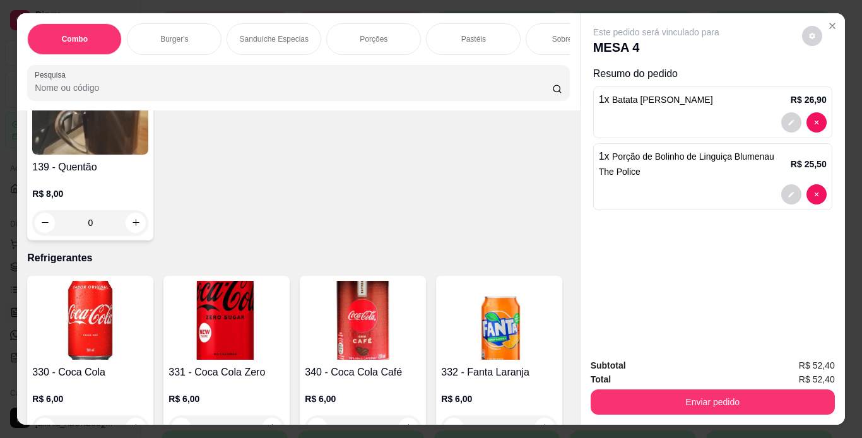
type input "2"
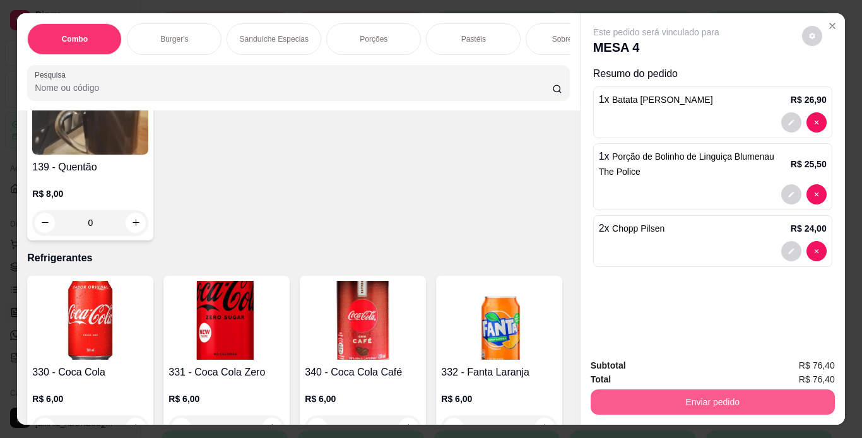
click at [688, 399] on button "Enviar pedido" at bounding box center [712, 401] width 244 height 25
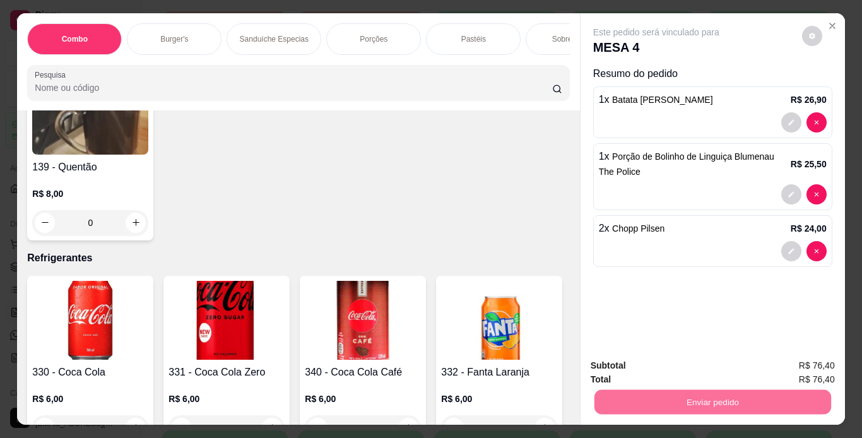
click at [670, 366] on button "Não registrar e enviar pedido" at bounding box center [670, 366] width 131 height 24
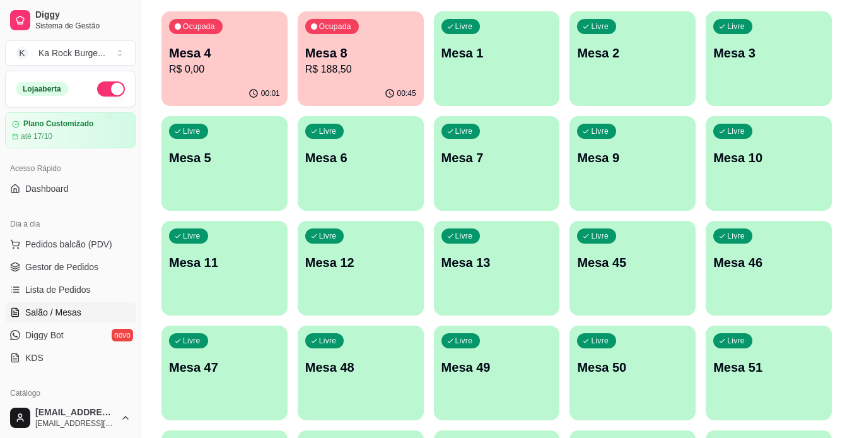
click at [316, 70] on p "R$ 188,50" at bounding box center [360, 69] width 111 height 15
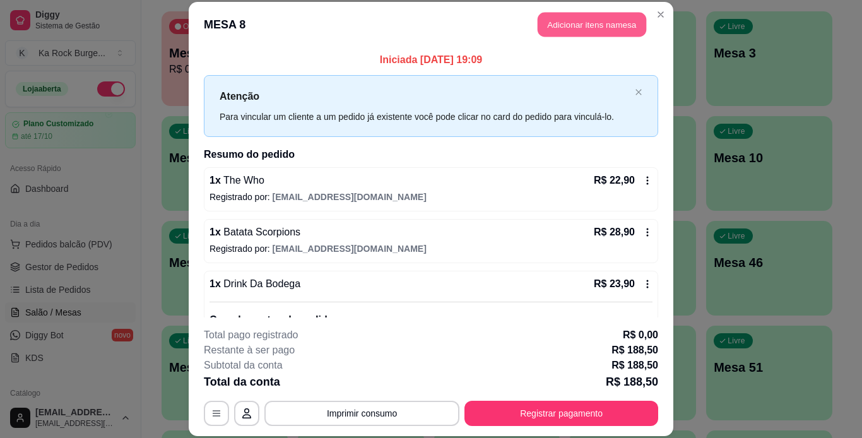
click at [561, 31] on button "Adicionar itens na mesa" at bounding box center [591, 25] width 108 height 25
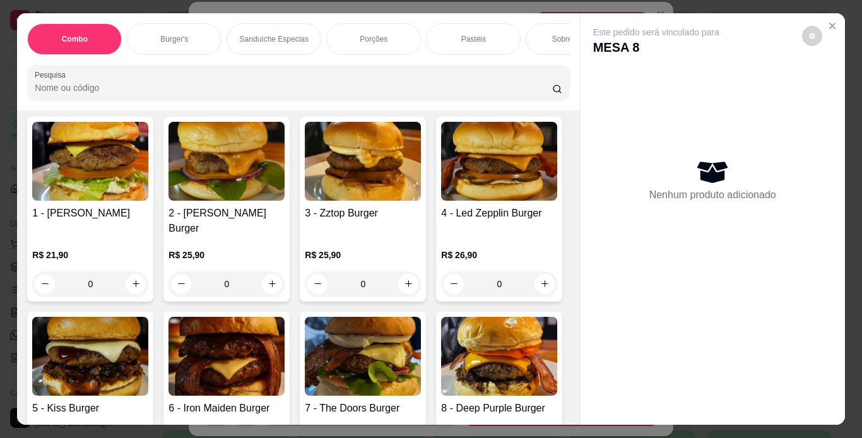
scroll to position [1155, 0]
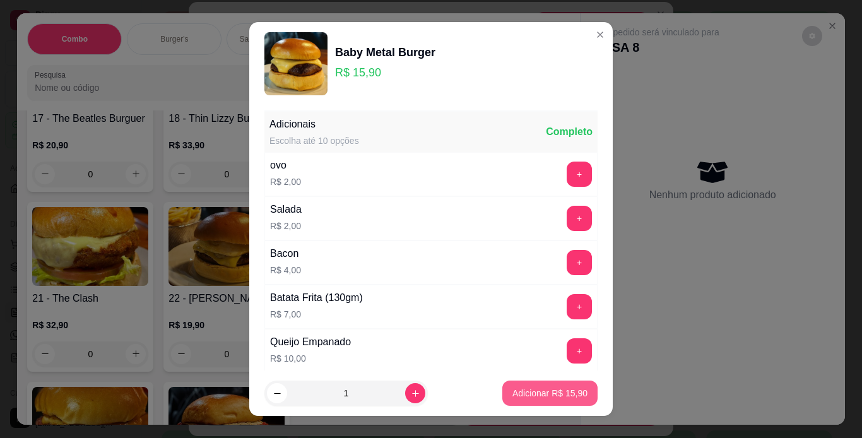
click at [534, 387] on p "Adicionar R$ 15,90" at bounding box center [549, 393] width 75 height 13
type input "1"
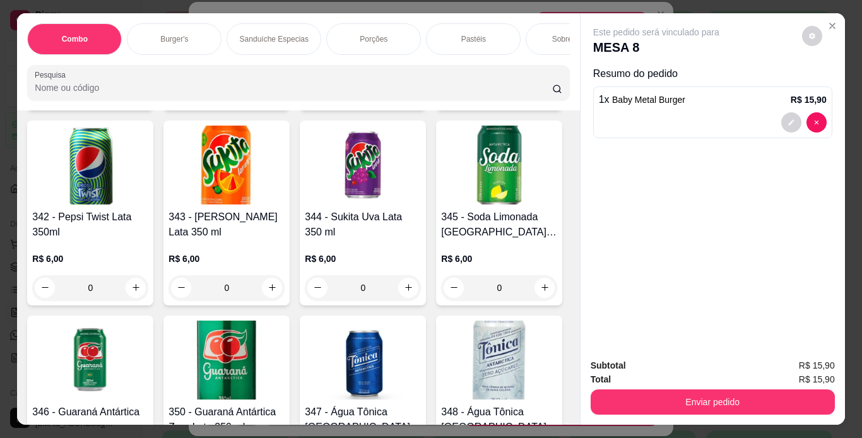
scroll to position [5892, 0]
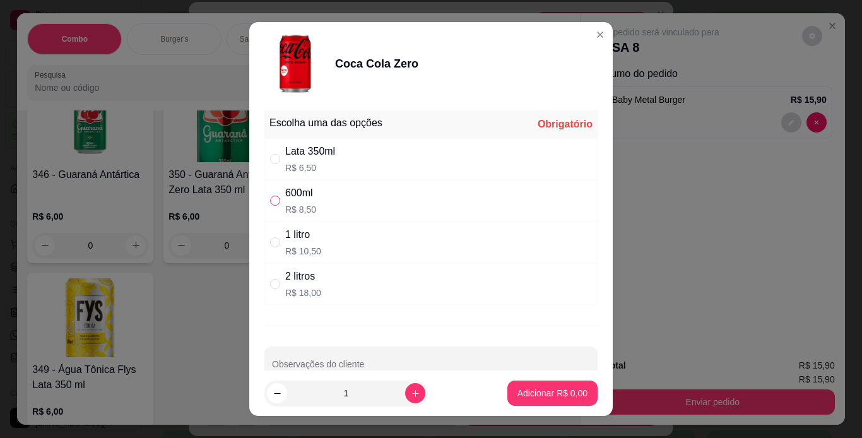
click at [271, 200] on input "" at bounding box center [275, 201] width 10 height 10
radio input "true"
click at [527, 394] on p "Adicionar R$ 8,50" at bounding box center [552, 393] width 68 height 12
type input "1"
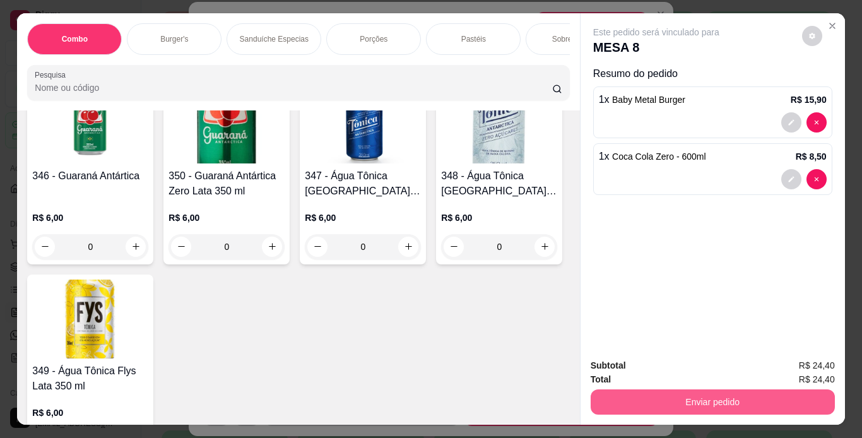
click at [626, 399] on button "Enviar pedido" at bounding box center [712, 401] width 244 height 25
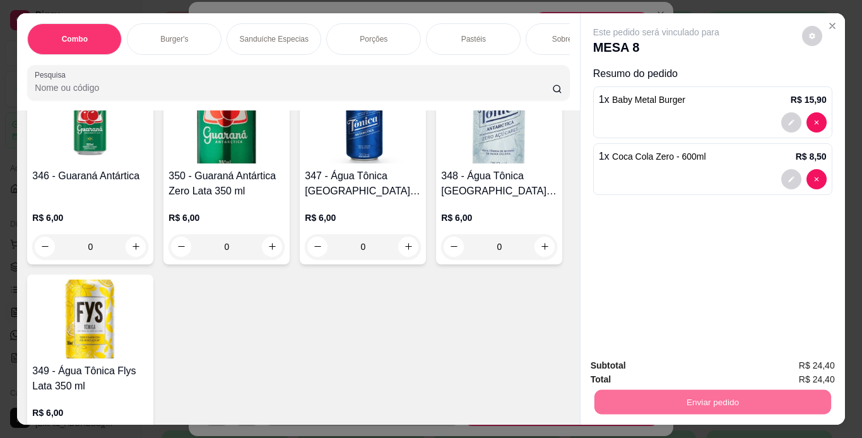
click at [686, 359] on button "Não registrar e enviar pedido" at bounding box center [670, 365] width 127 height 23
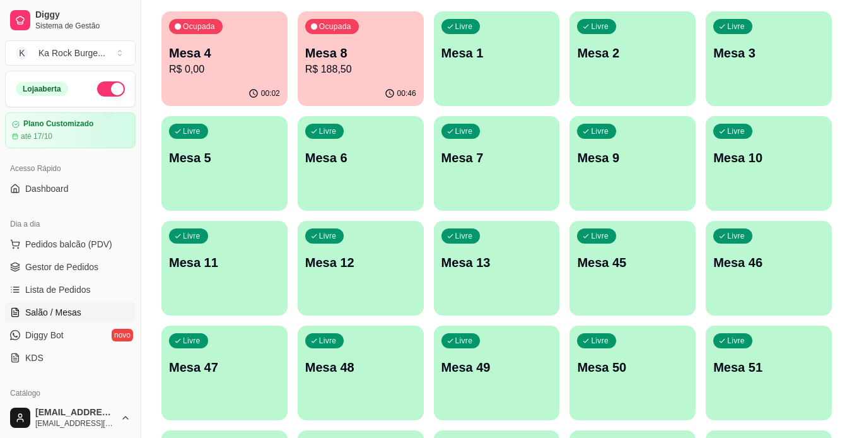
click at [349, 79] on div "Ocupada Mesa 8 R$ 188,50" at bounding box center [361, 46] width 126 height 70
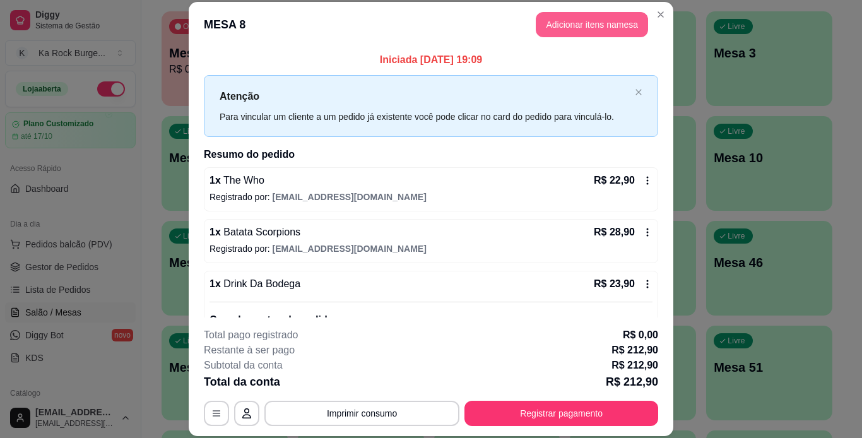
click at [576, 28] on button "Adicionar itens na mesa" at bounding box center [591, 24] width 112 height 25
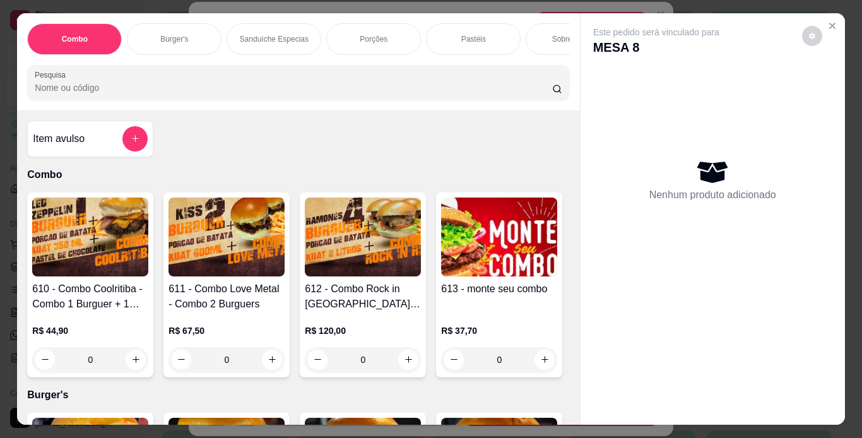
scroll to position [1096, 0]
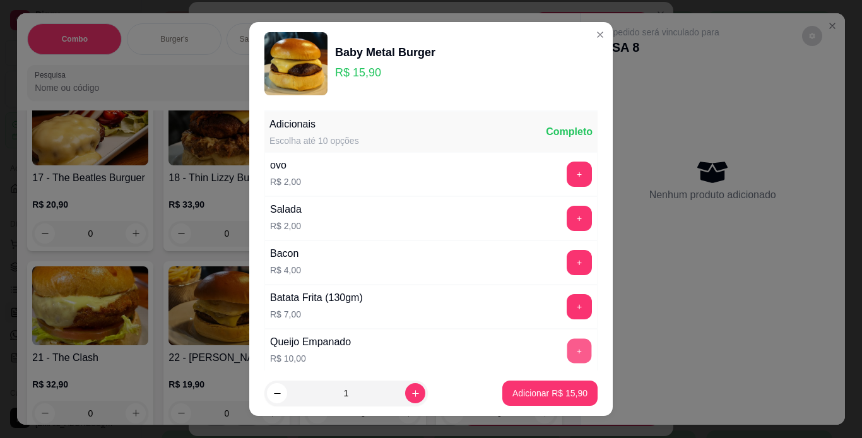
click at [567, 350] on button "+" at bounding box center [579, 350] width 25 height 25
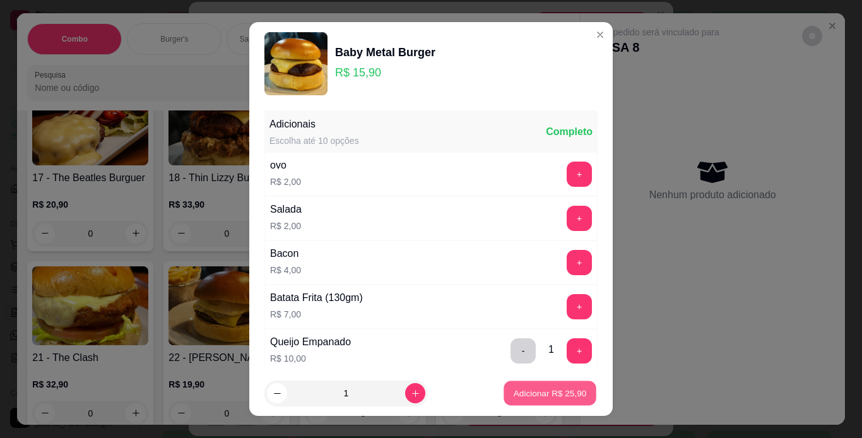
click at [542, 390] on p "Adicionar R$ 25,90" at bounding box center [549, 393] width 73 height 12
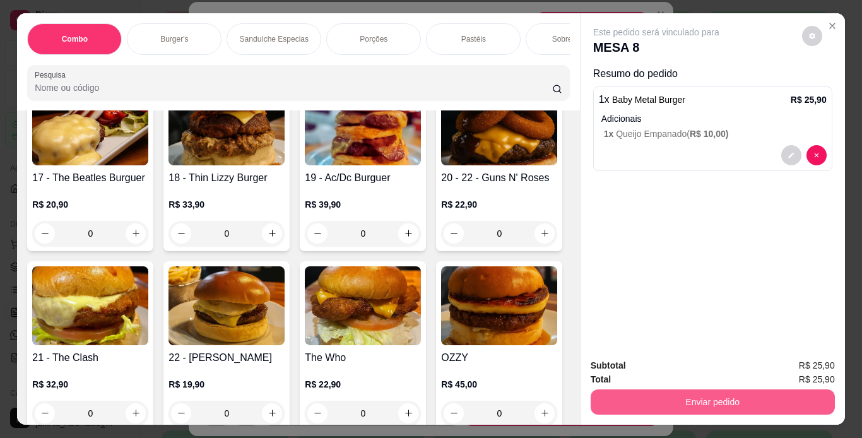
click at [621, 392] on button "Enviar pedido" at bounding box center [712, 401] width 244 height 25
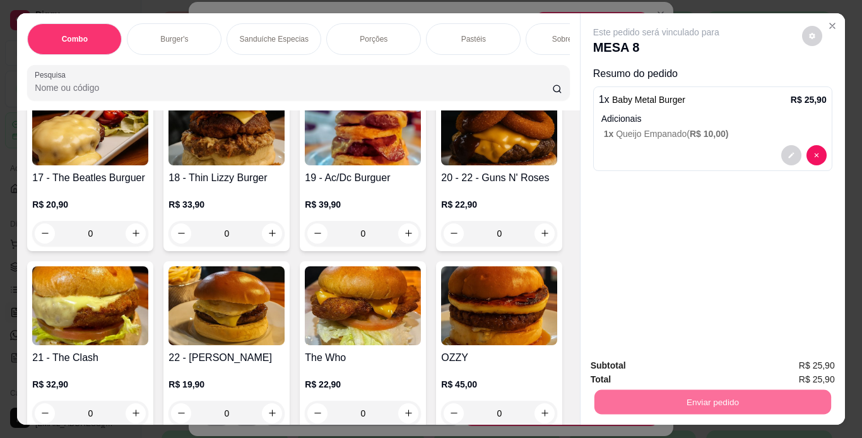
click at [628, 377] on button "Não registrar e enviar pedido" at bounding box center [670, 365] width 127 height 23
